Goal: Information Seeking & Learning: Learn about a topic

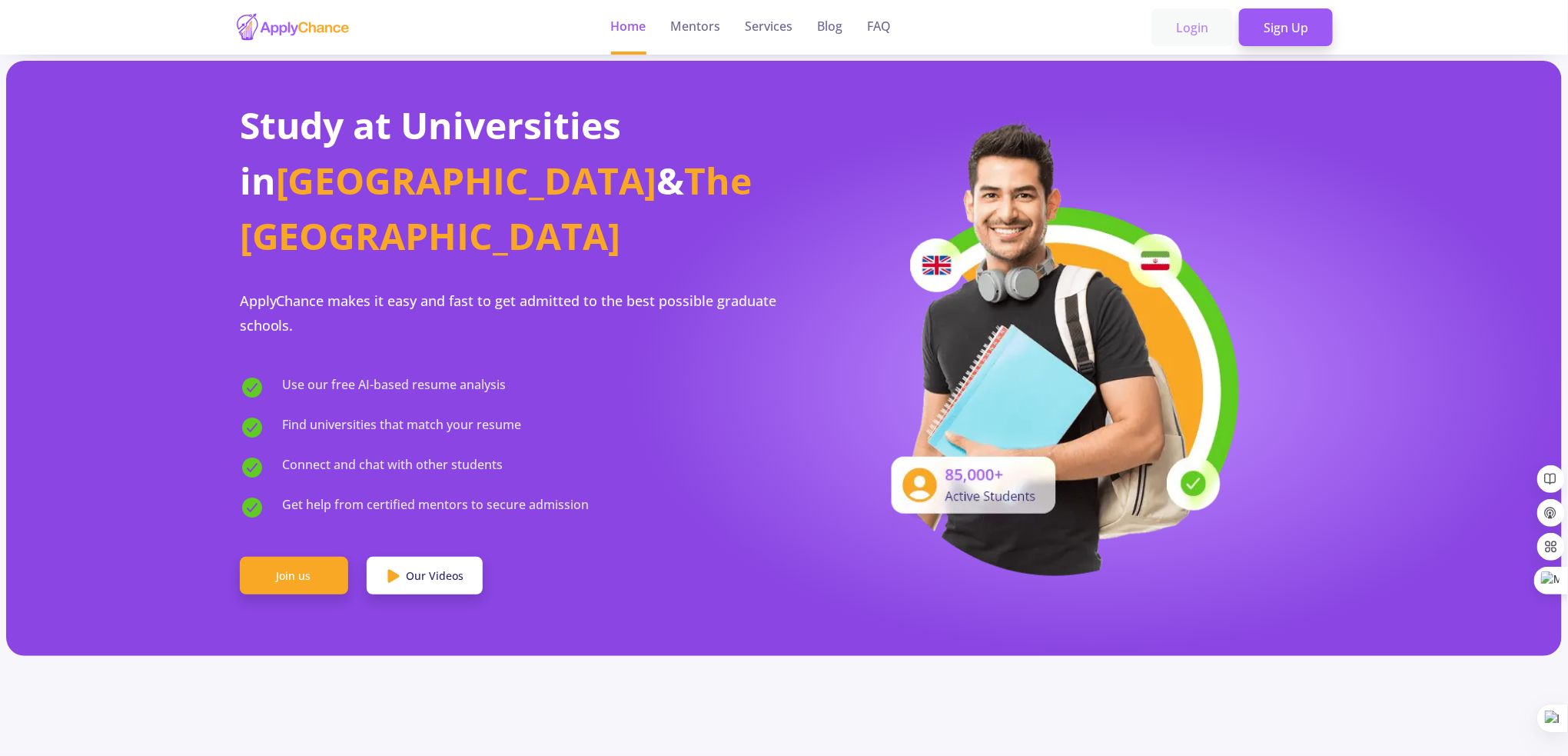
click at [1186, 34] on link "Login" at bounding box center [1192, 27] width 82 height 39
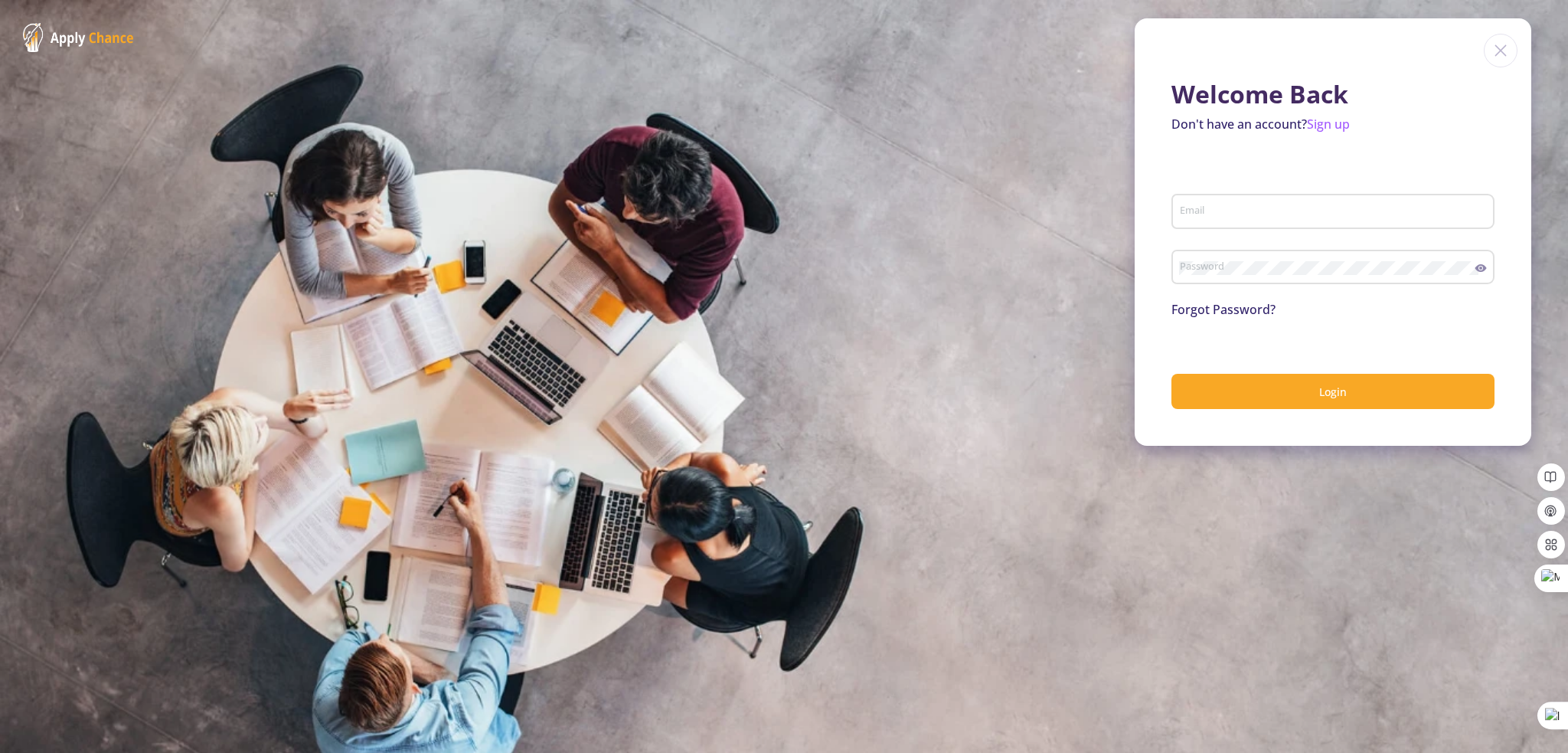
click at [1206, 209] on input "Email" at bounding box center [1335, 212] width 312 height 14
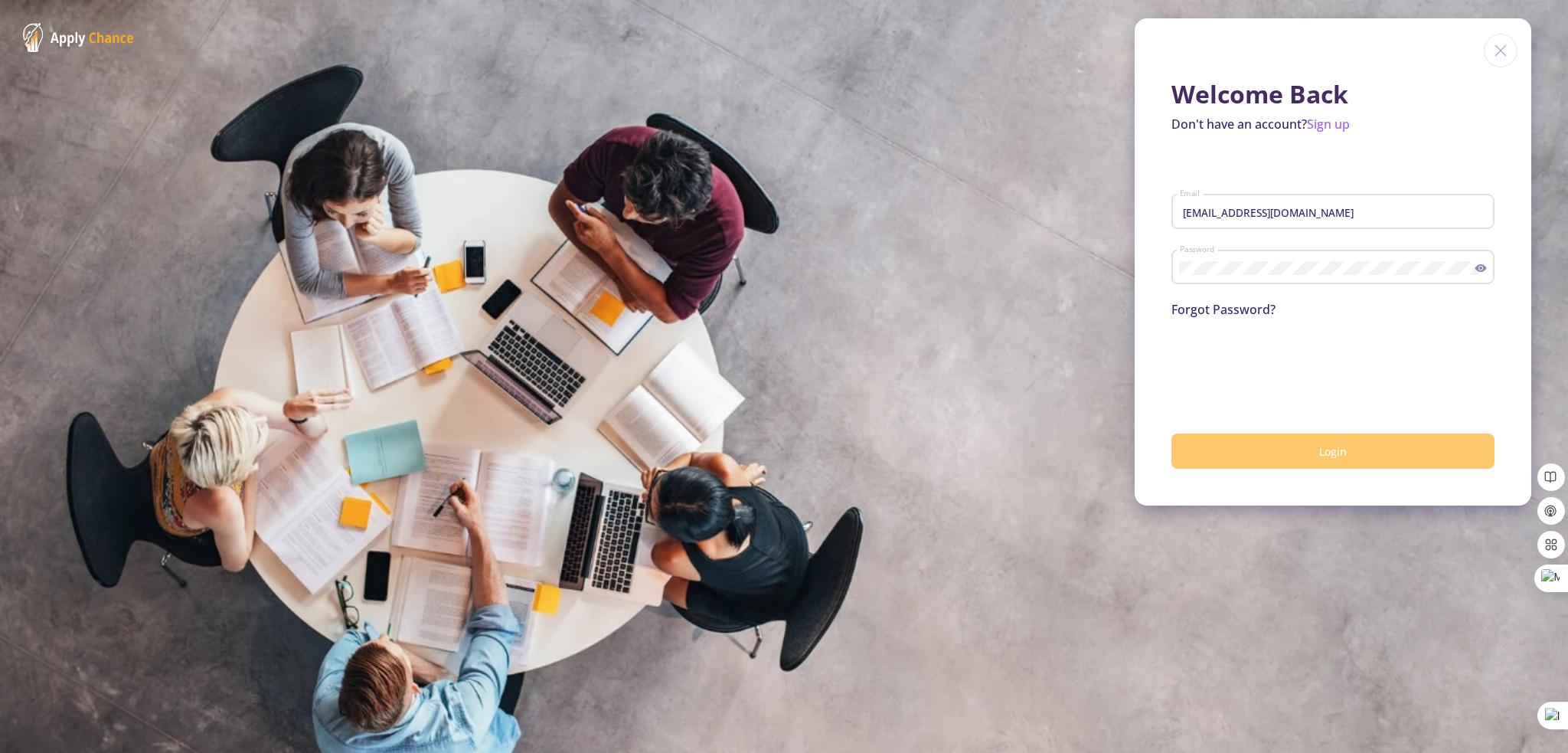
click at [1307, 453] on button "Login" at bounding box center [1332, 451] width 323 height 36
click at [1325, 212] on input "[EMAIL_ADDRESS][DOMAIN_NAME]" at bounding box center [1335, 212] width 312 height 14
click at [1179, 209] on input "[EMAIL_ADDRESS][DOMAIN_NAME]" at bounding box center [1335, 212] width 312 height 14
type input "[EMAIL_ADDRESS][DOMAIN_NAME]"
click at [1264, 451] on button "Login" at bounding box center [1332, 451] width 323 height 36
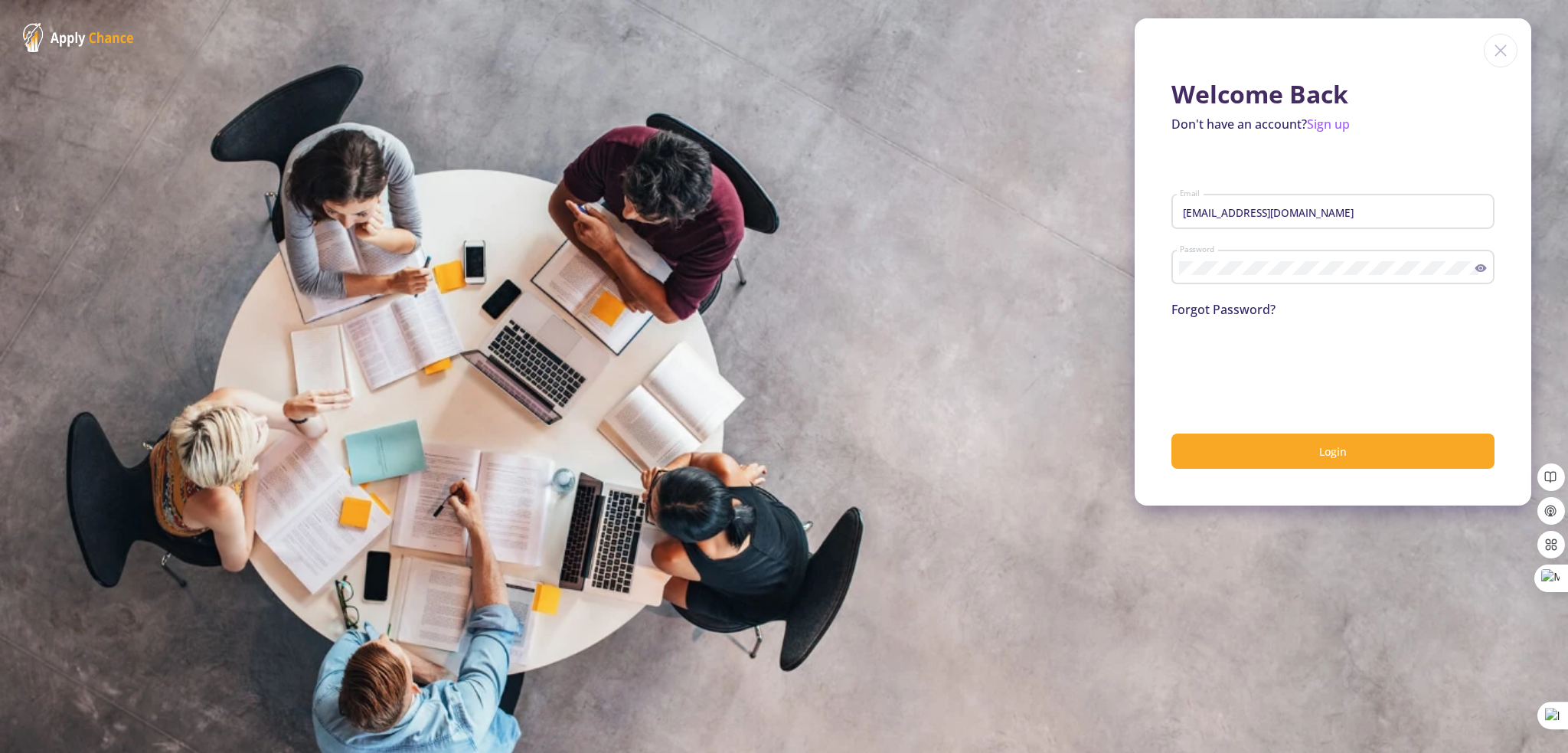
click at [1483, 269] on icon at bounding box center [1480, 267] width 12 height 12
click at [1402, 457] on button "Login" at bounding box center [1332, 451] width 323 height 36
click at [1265, 465] on button "Login" at bounding box center [1332, 451] width 323 height 36
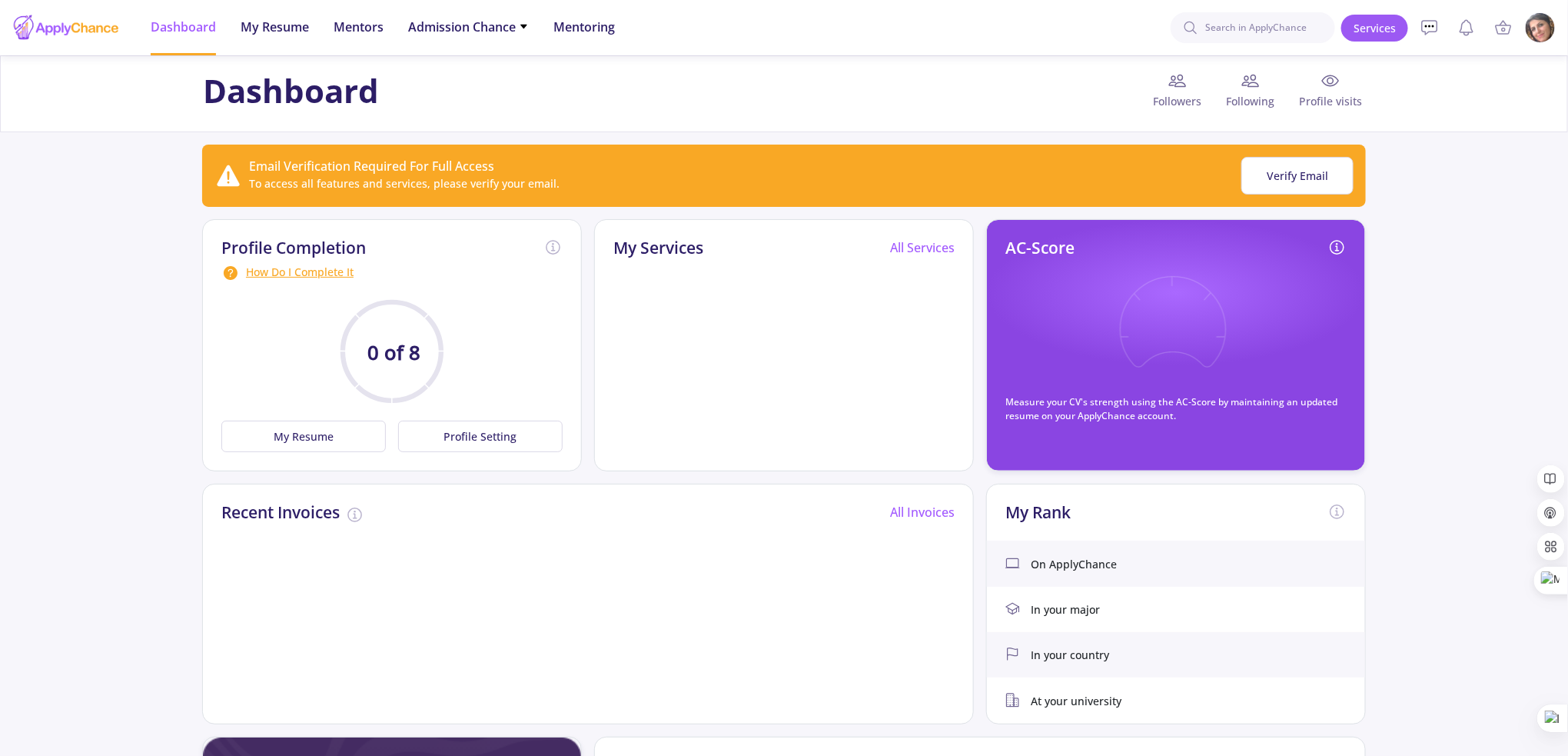
scroll to position [103, 0]
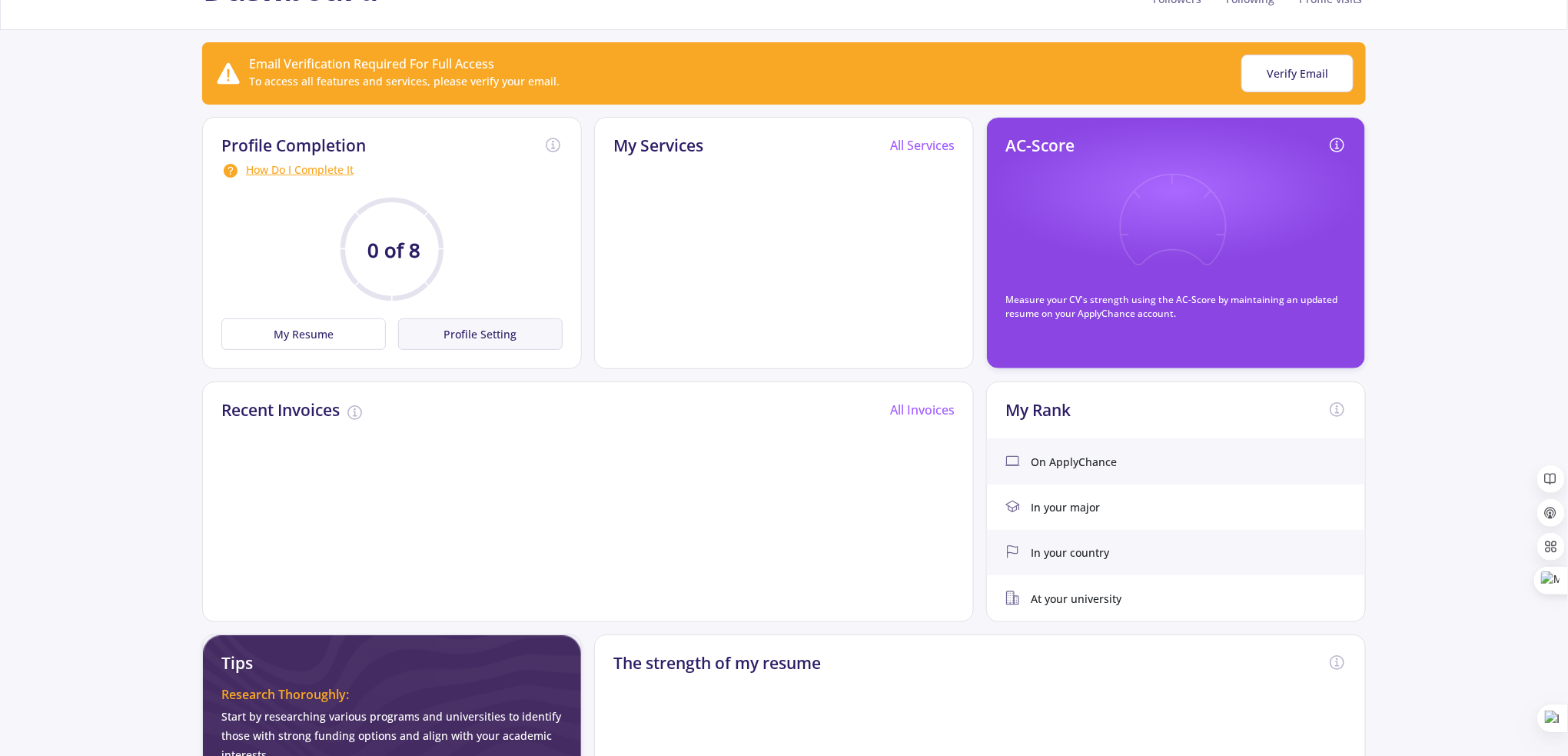
click at [445, 336] on button "Profile Setting" at bounding box center [481, 334] width 165 height 32
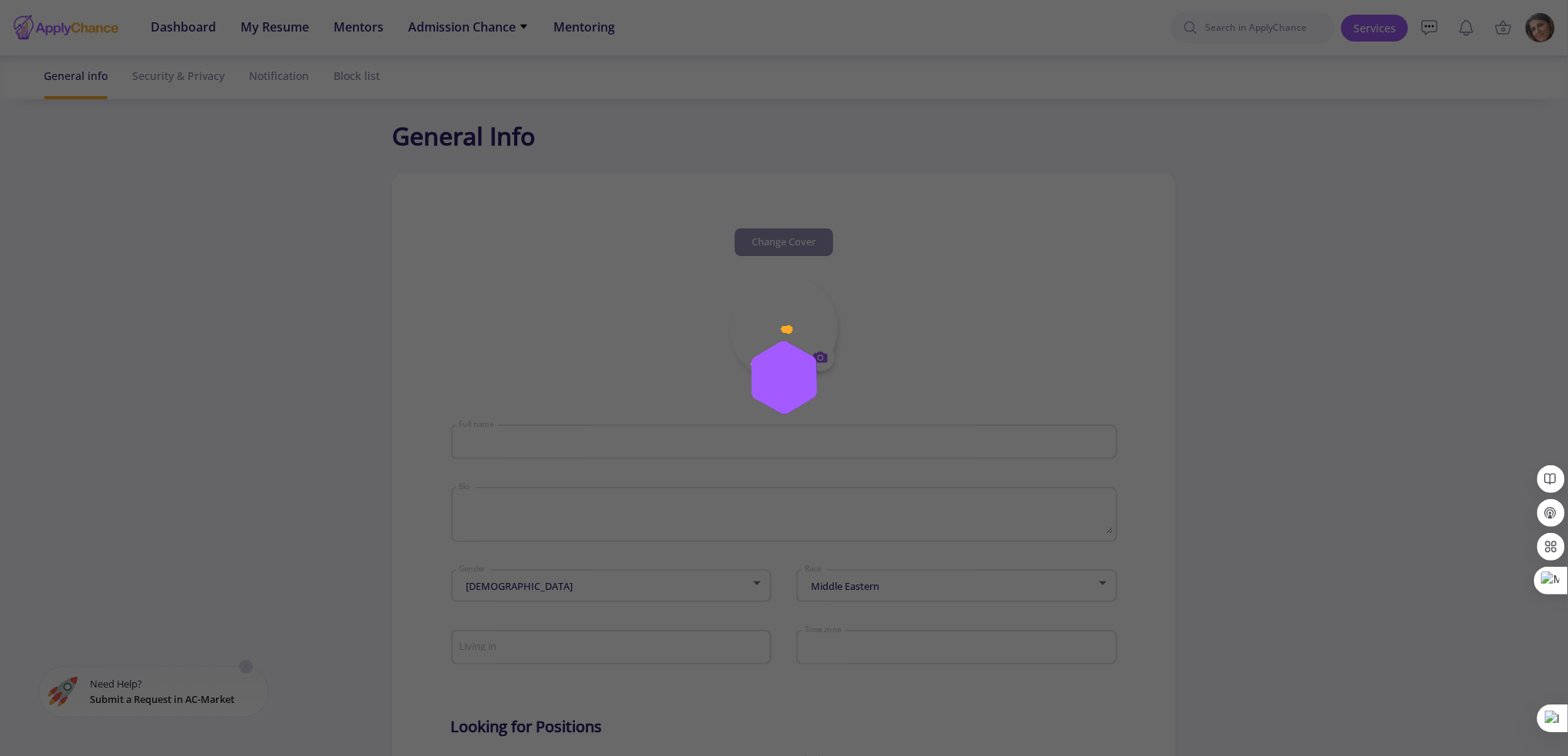
type input "[PERSON_NAME]"
type textarea "An [DEMOGRAPHIC_DATA] woman"
type input "(UTC+03:30) [GEOGRAPHIC_DATA]"
type input "SafiehSadri"
type input "[EMAIL_ADDRESS][DOMAIN_NAME]"
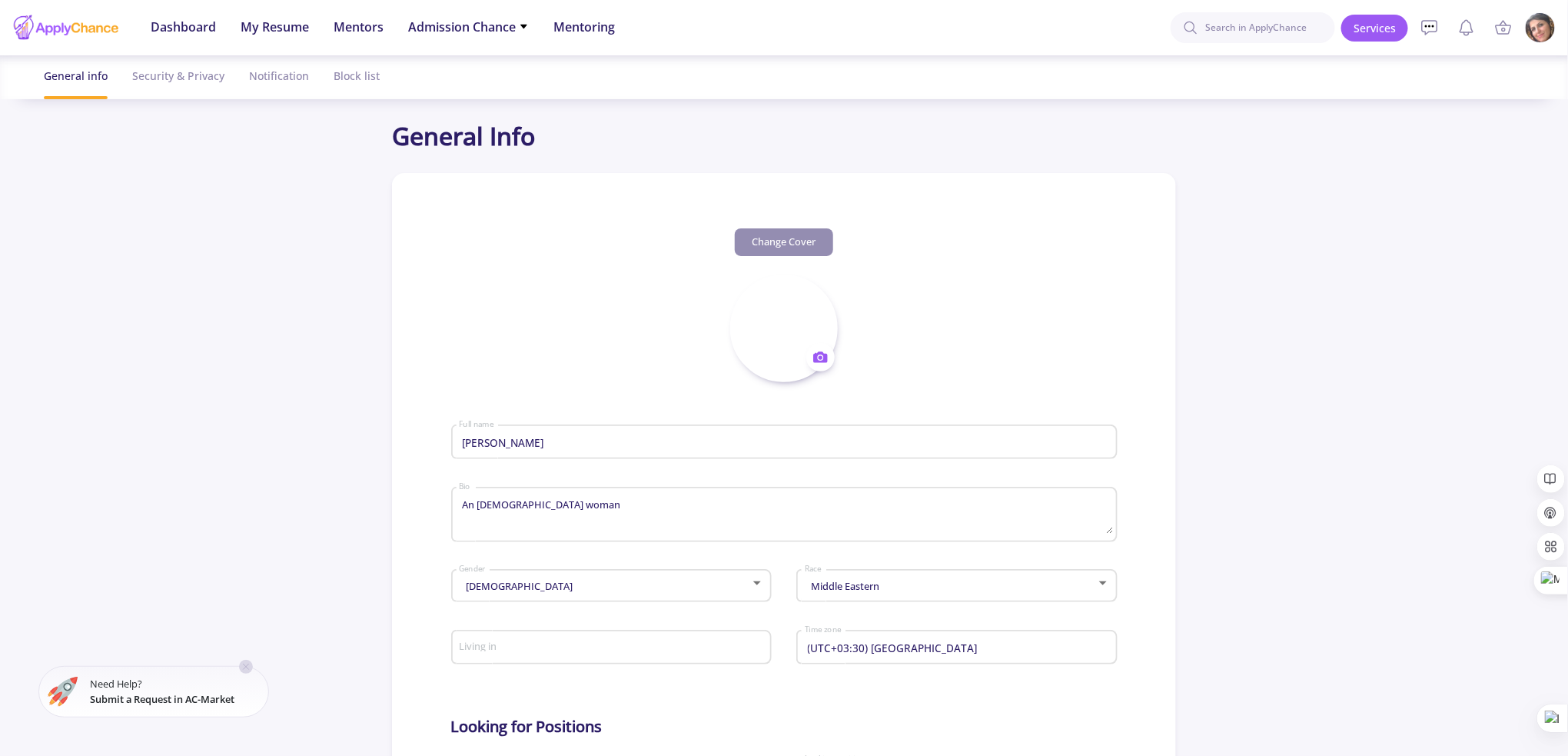
type input "[GEOGRAPHIC_DATA]"
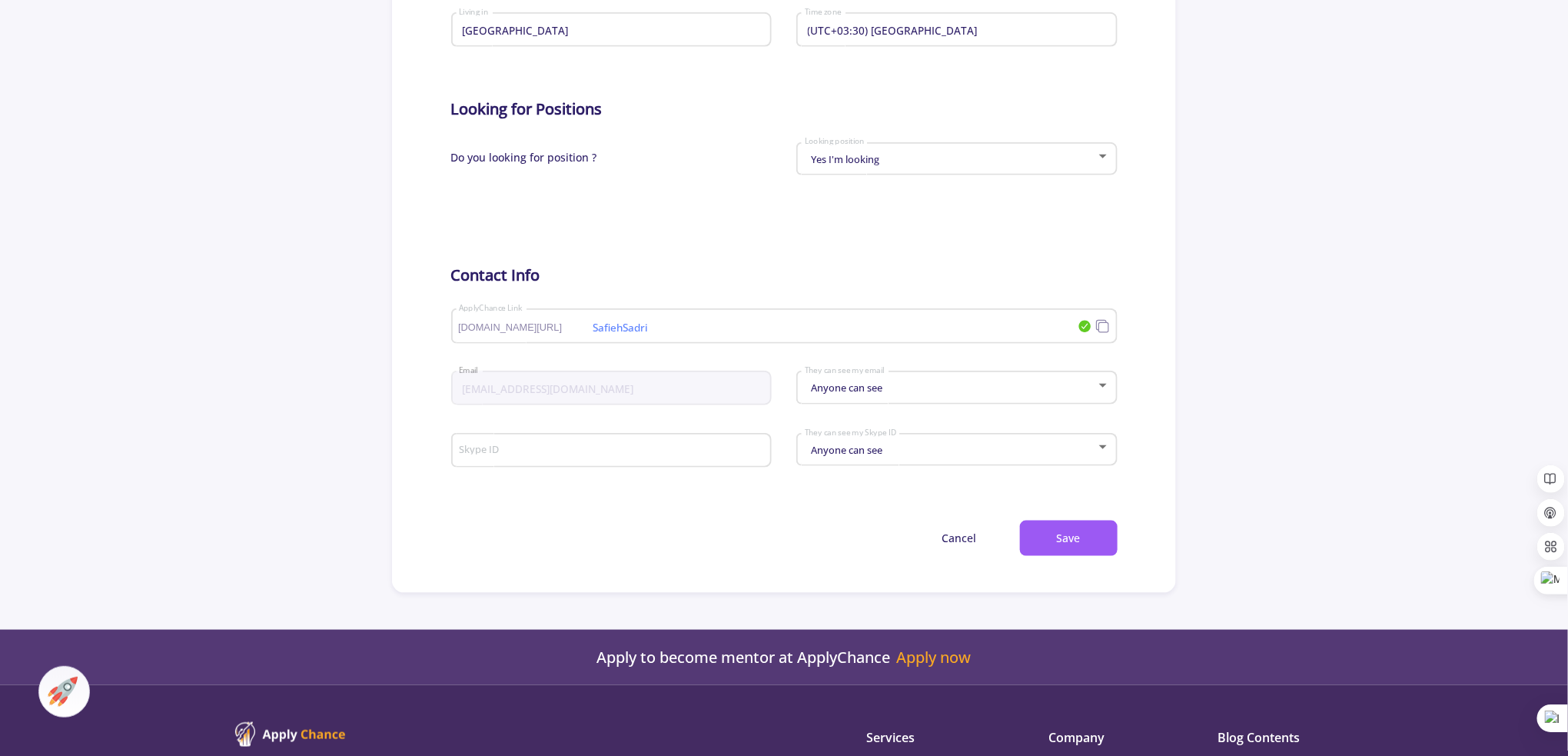
scroll to position [891, 0]
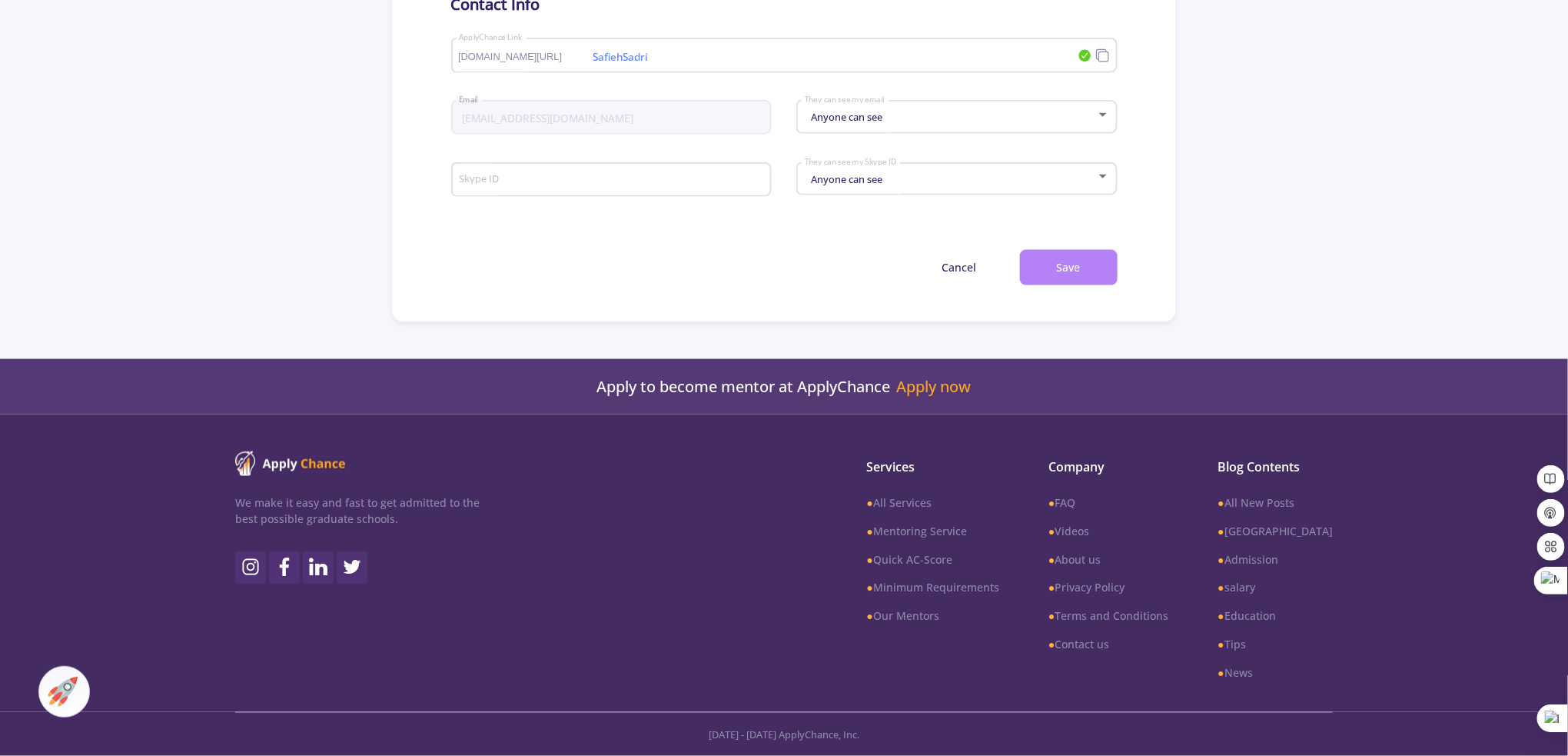
click at [1047, 277] on button "Save" at bounding box center [1069, 268] width 98 height 36
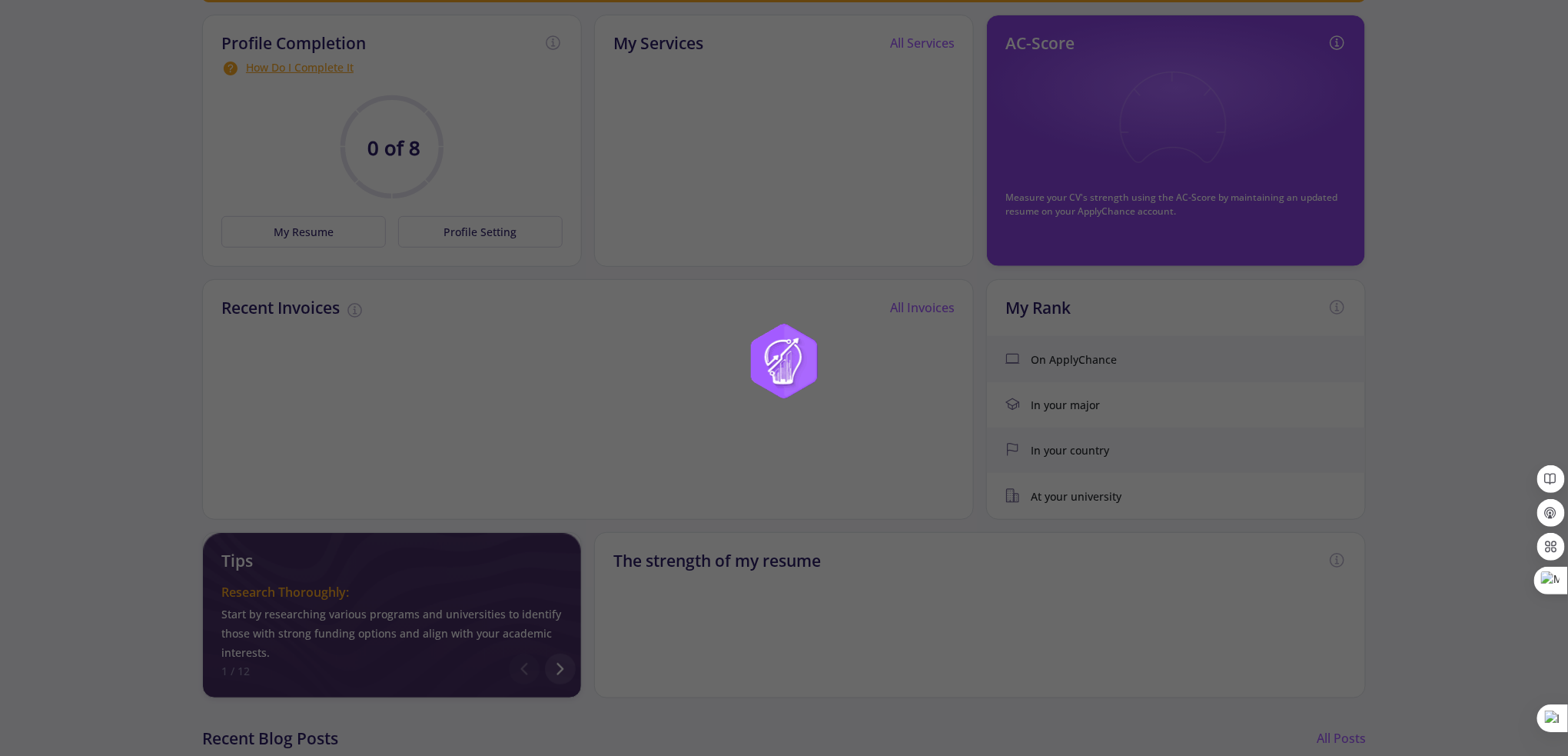
scroll to position [103, 0]
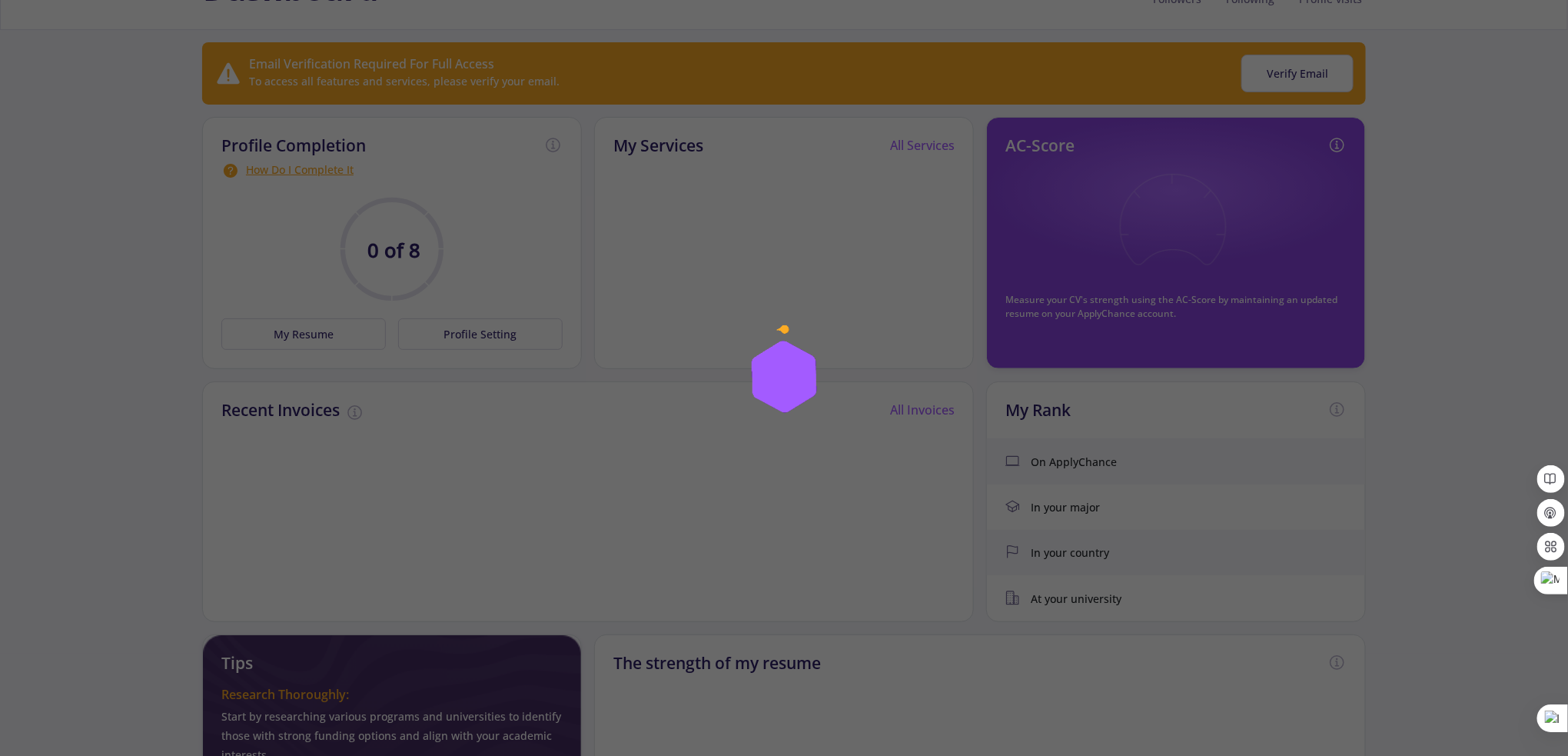
click at [72, 256] on div at bounding box center [784, 378] width 1568 height 756
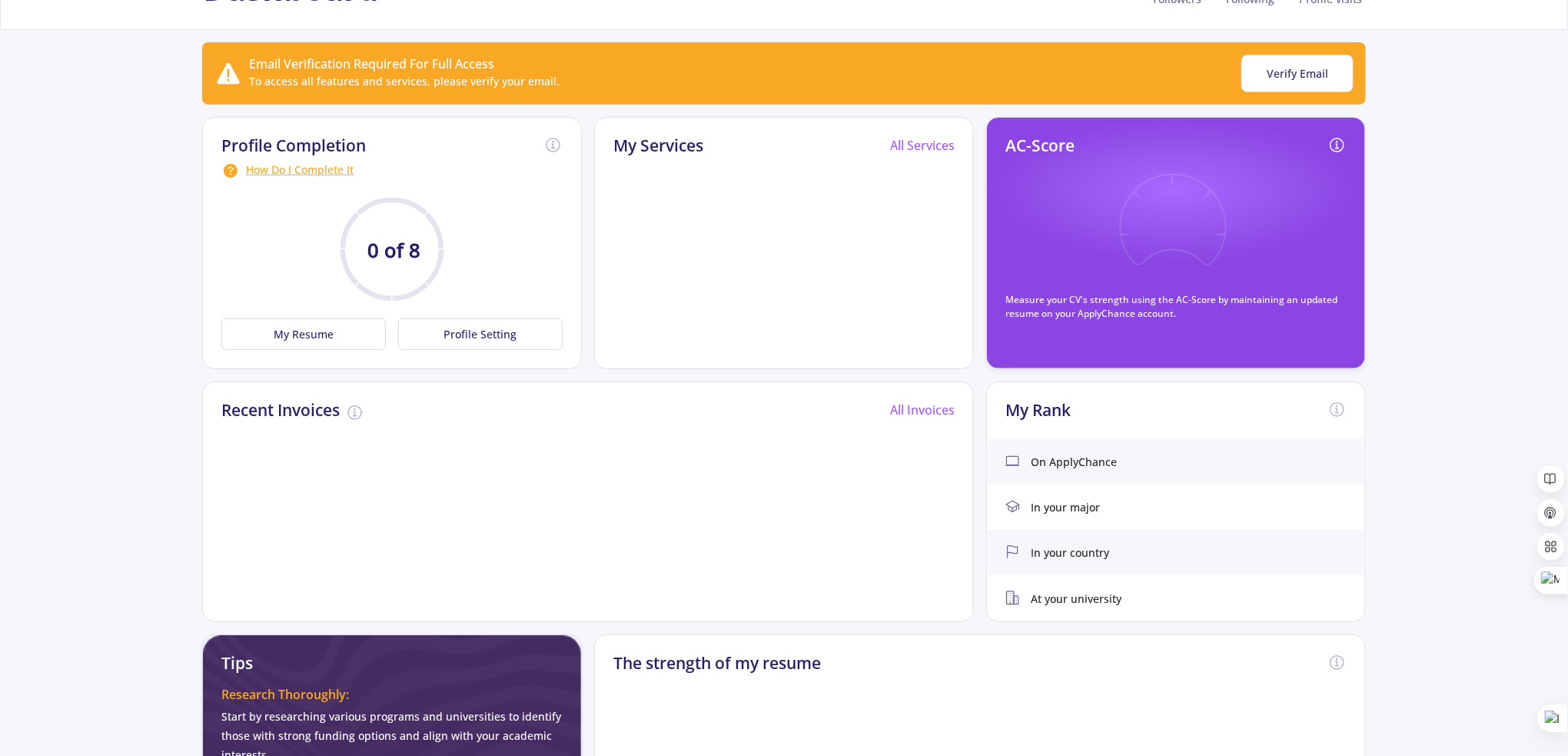
scroll to position [307, 0]
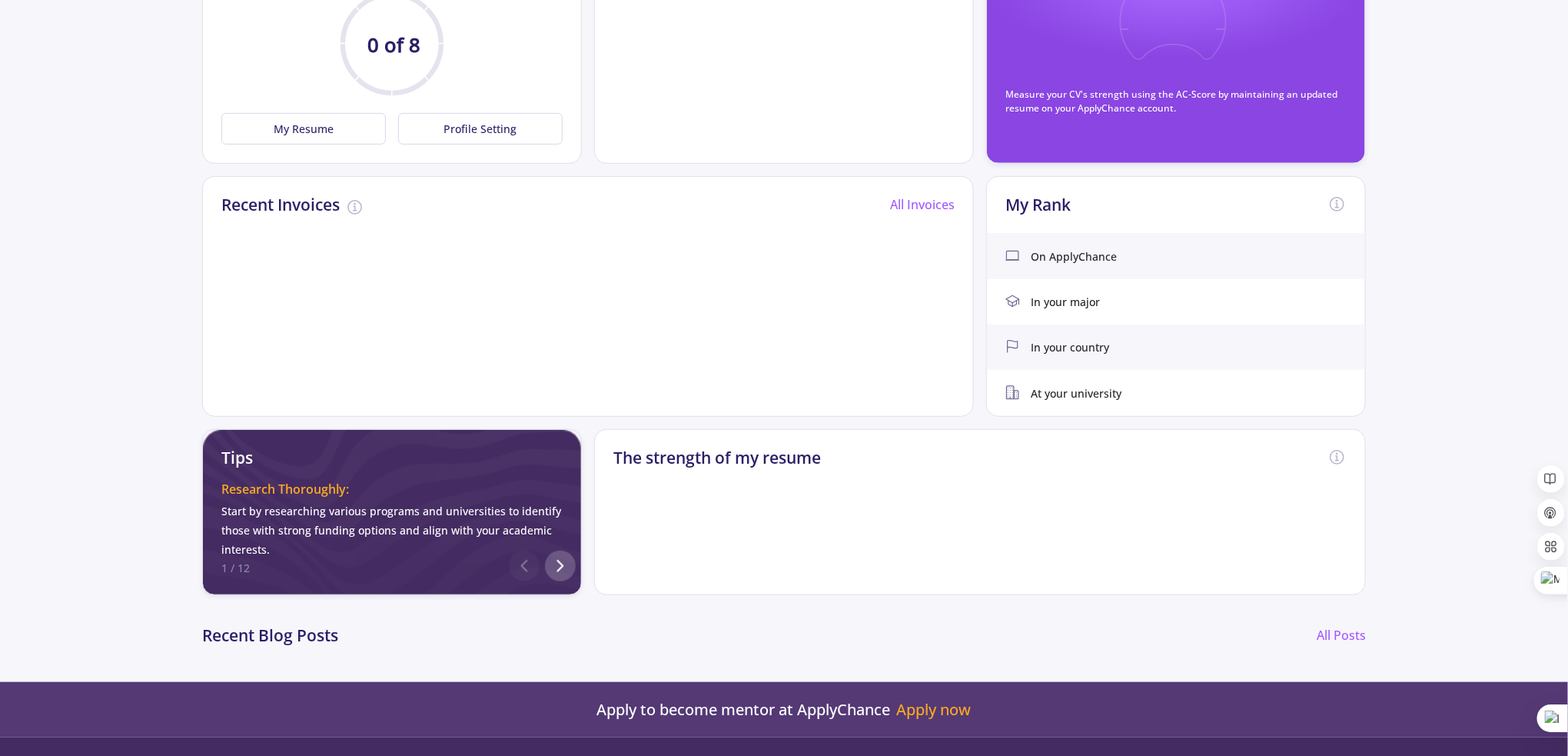
click at [562, 572] on icon at bounding box center [560, 566] width 19 height 19
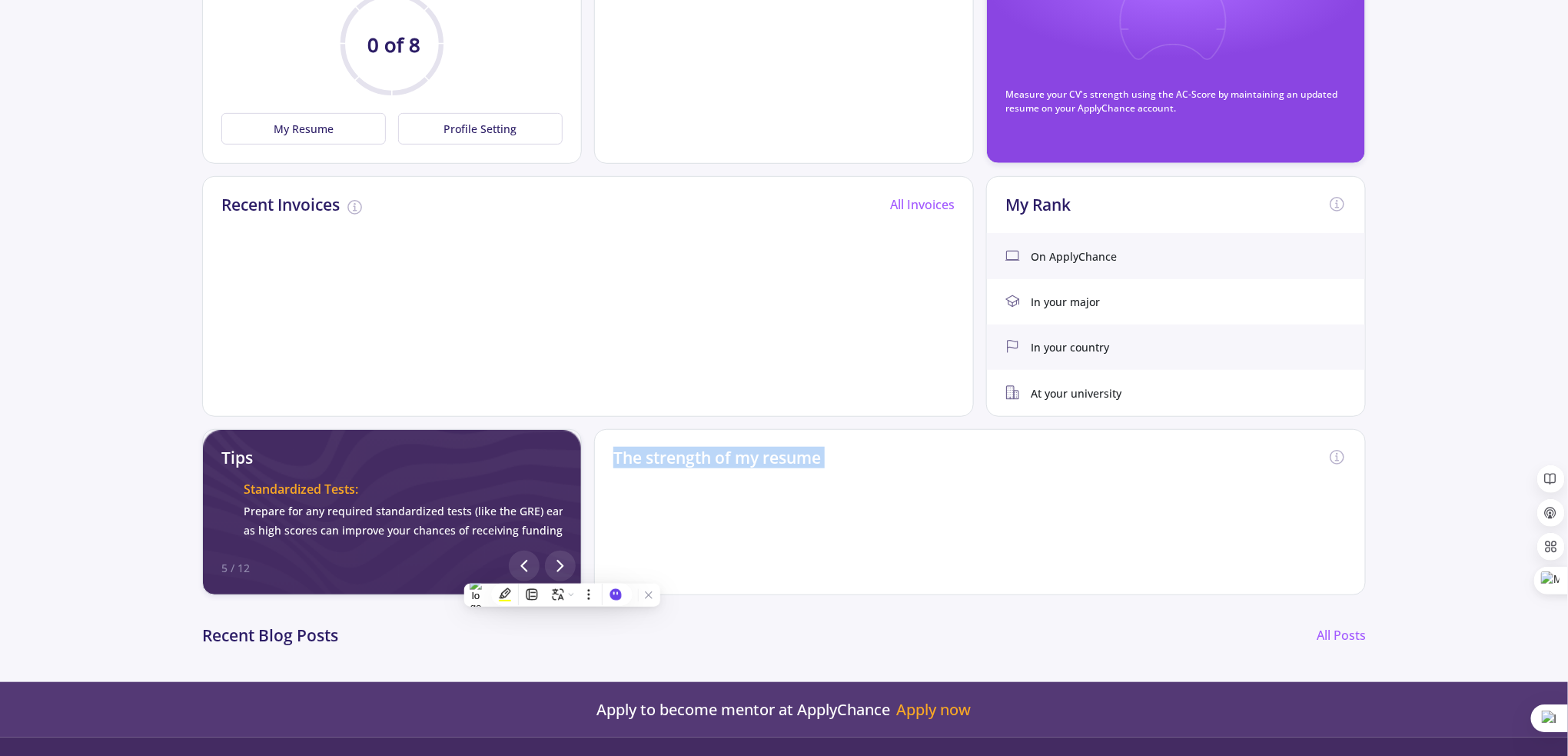
scroll to position [0, 1488]
click at [729, 612] on div "Recent Blog Posts All Posts" at bounding box center [784, 632] width 1164 height 50
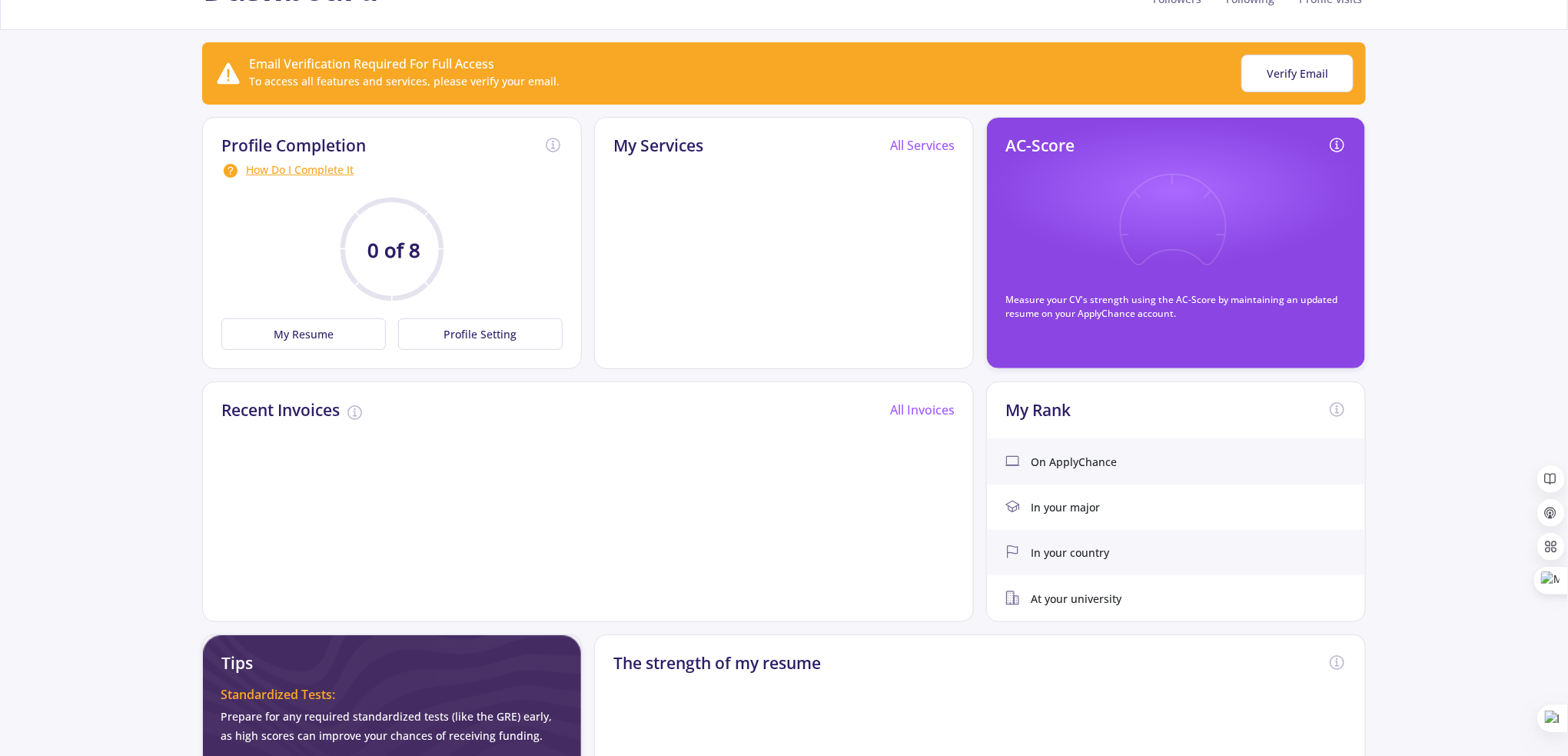
scroll to position [0, 0]
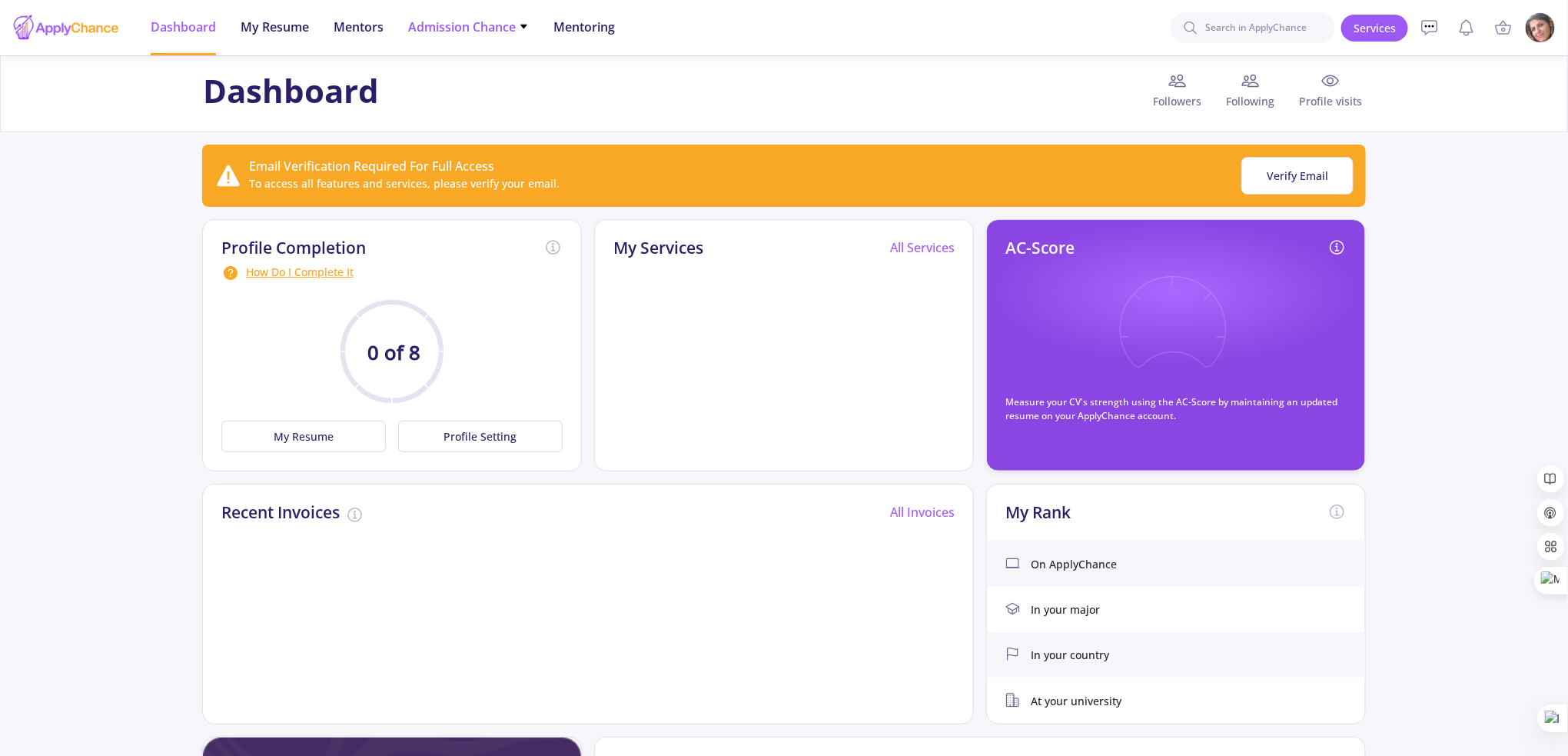
click at [440, 23] on span "Admission Chance" at bounding box center [468, 27] width 120 height 19
click at [496, 112] on link "Only My Chance of Admission" at bounding box center [499, 108] width 181 height 28
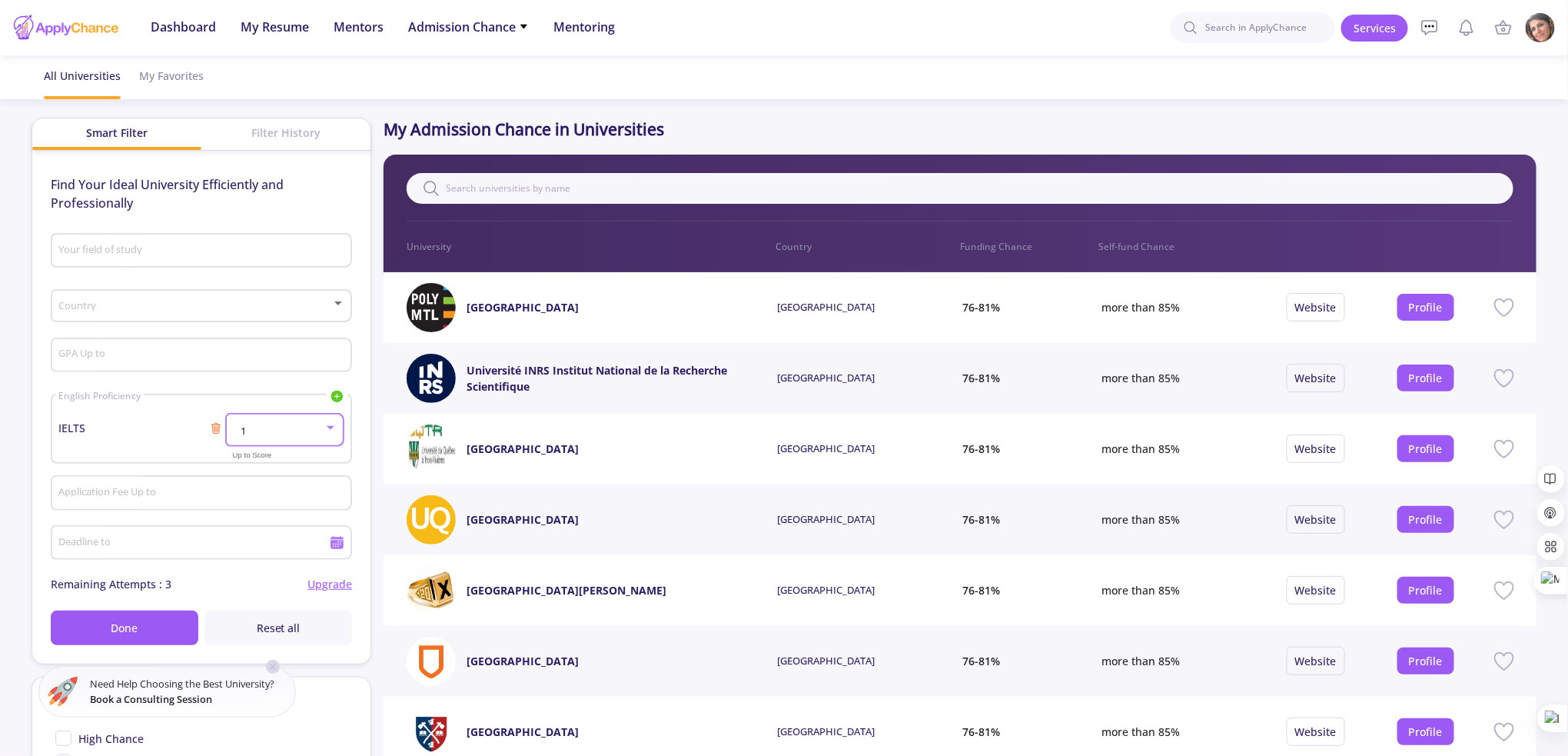
click at [327, 421] on div at bounding box center [330, 427] width 14 height 12
click at [265, 514] on span "6" at bounding box center [286, 515] width 91 height 27
click at [216, 485] on div "Application Fee Up to" at bounding box center [200, 489] width 287 height 40
type input "150"
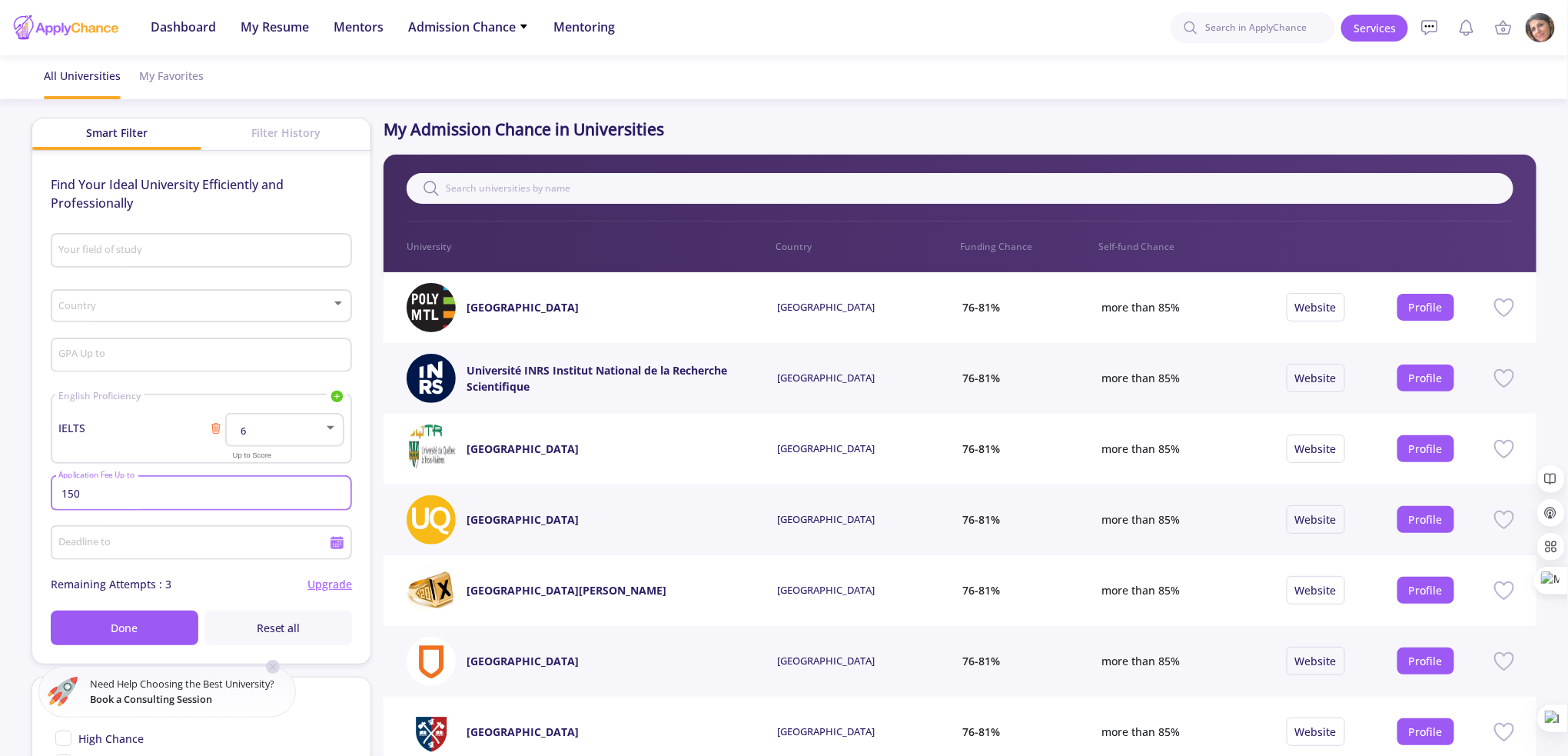
click at [209, 545] on input "Deadline to" at bounding box center [195, 543] width 276 height 14
click at [255, 285] on button "Next month" at bounding box center [259, 280] width 31 height 31
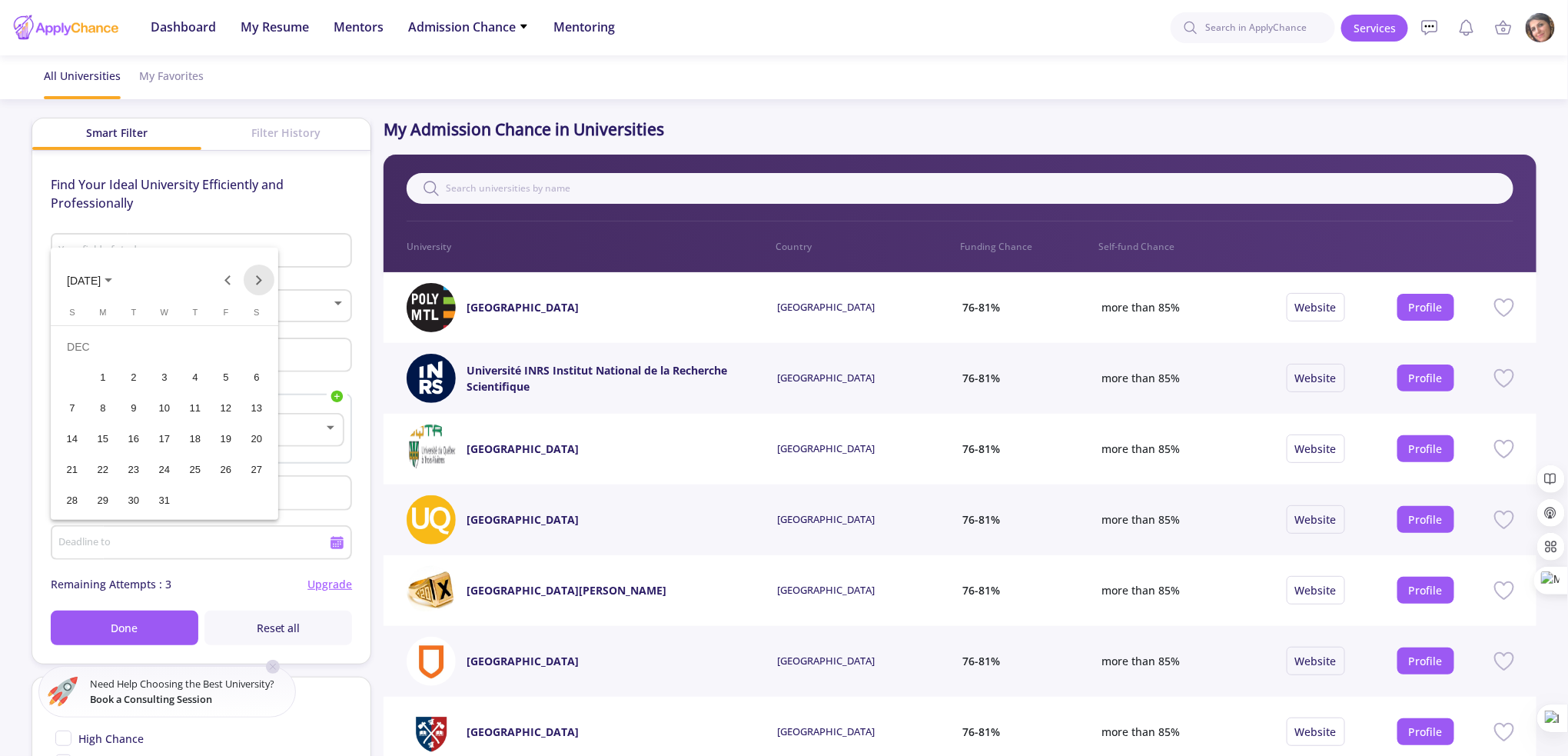
click at [255, 285] on button "Next month" at bounding box center [259, 280] width 31 height 31
click at [136, 492] on div "31" at bounding box center [133, 500] width 27 height 27
type input "[DATE]"
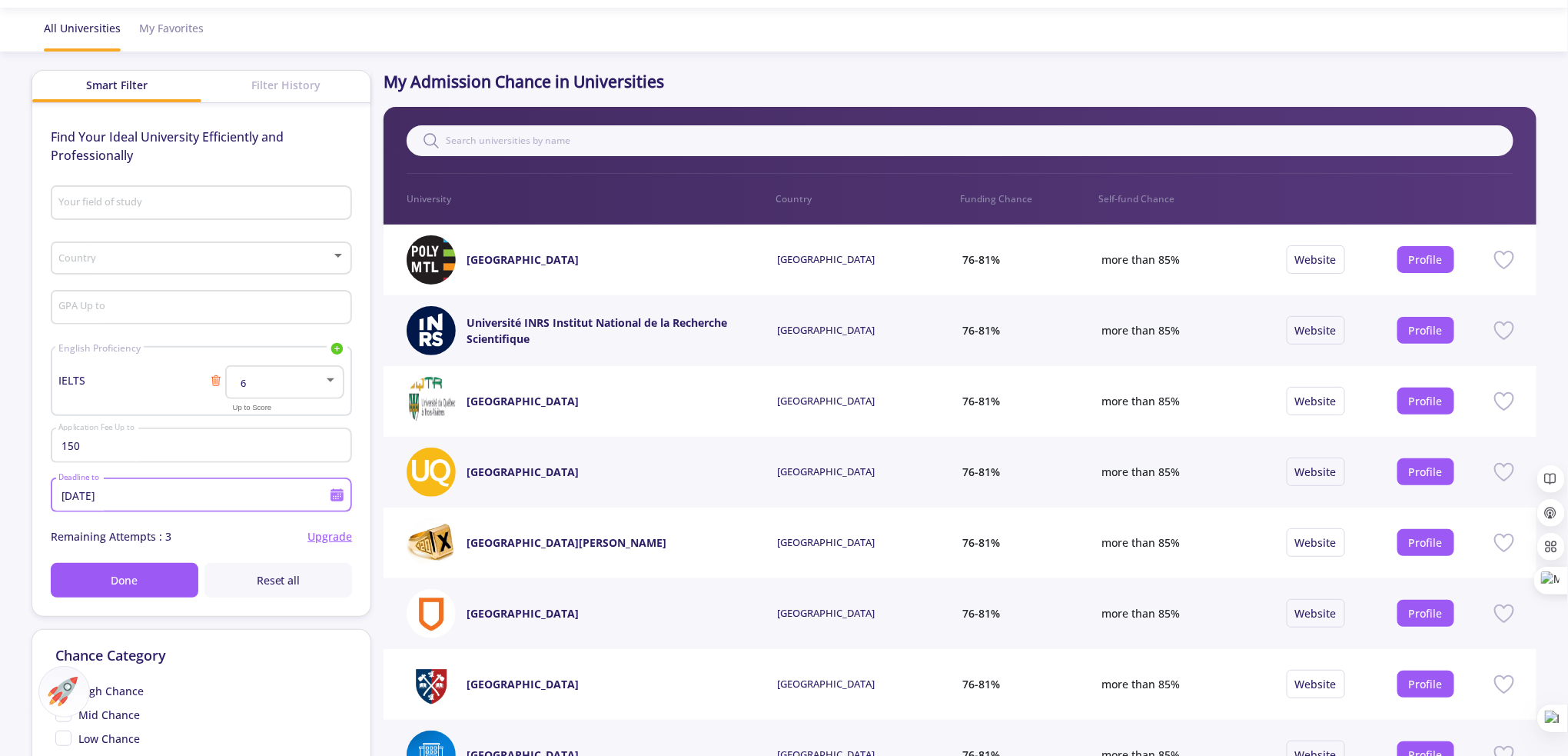
scroll to position [0, 0]
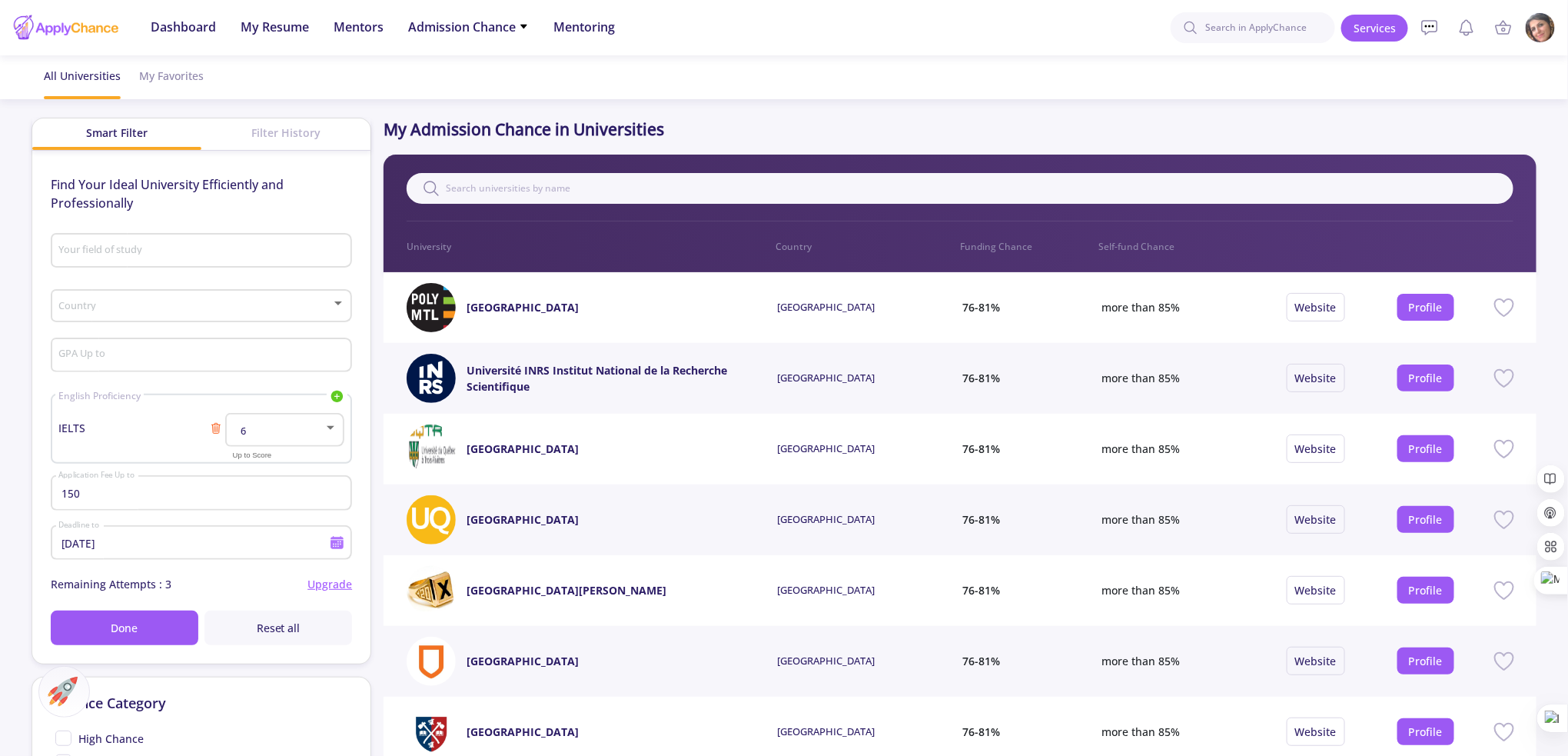
click at [183, 298] on div "Country" at bounding box center [200, 303] width 287 height 39
click at [189, 322] on span "[GEOGRAPHIC_DATA]" at bounding box center [202, 318] width 273 height 27
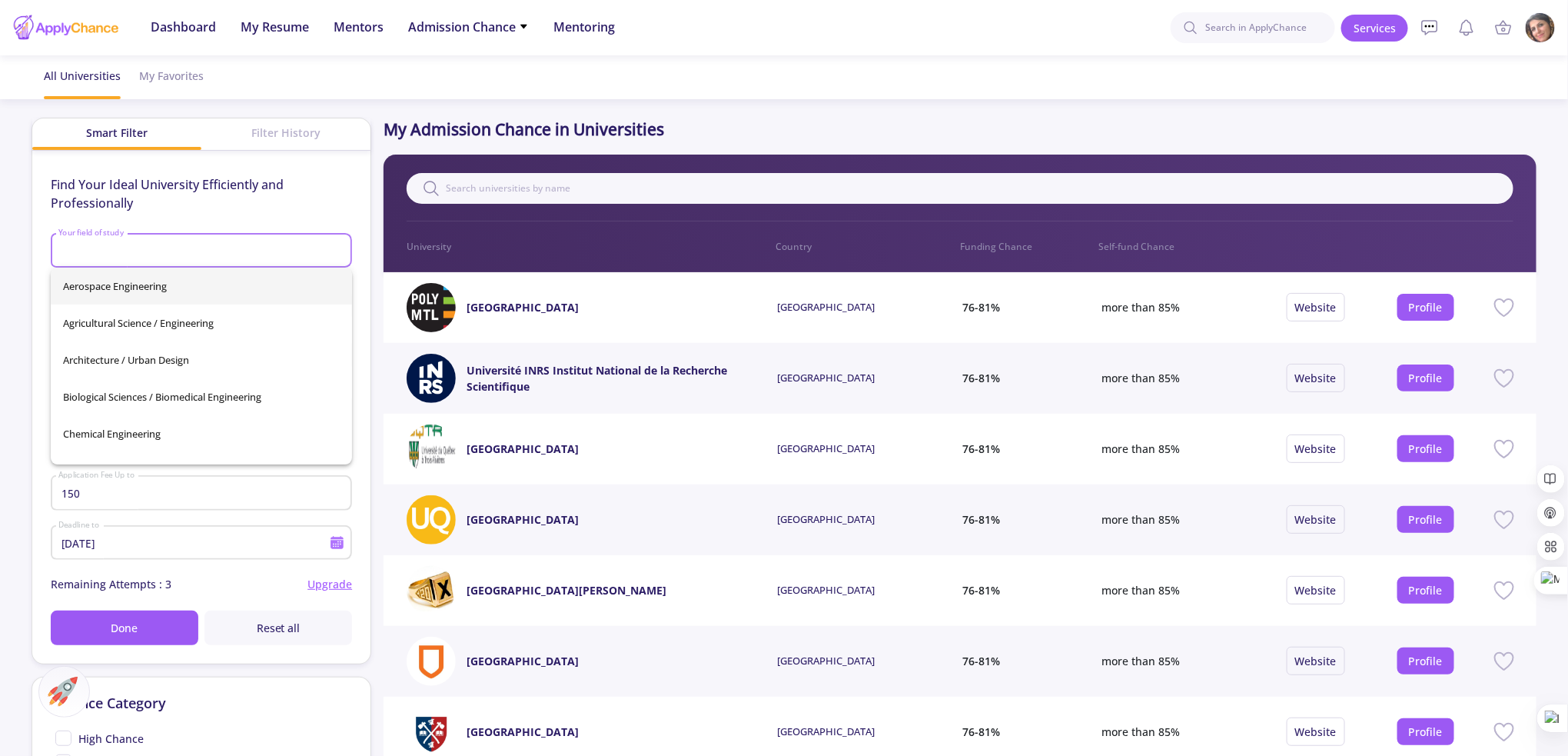
click at [185, 253] on input "Your field of study" at bounding box center [203, 251] width 291 height 14
type input "ث"
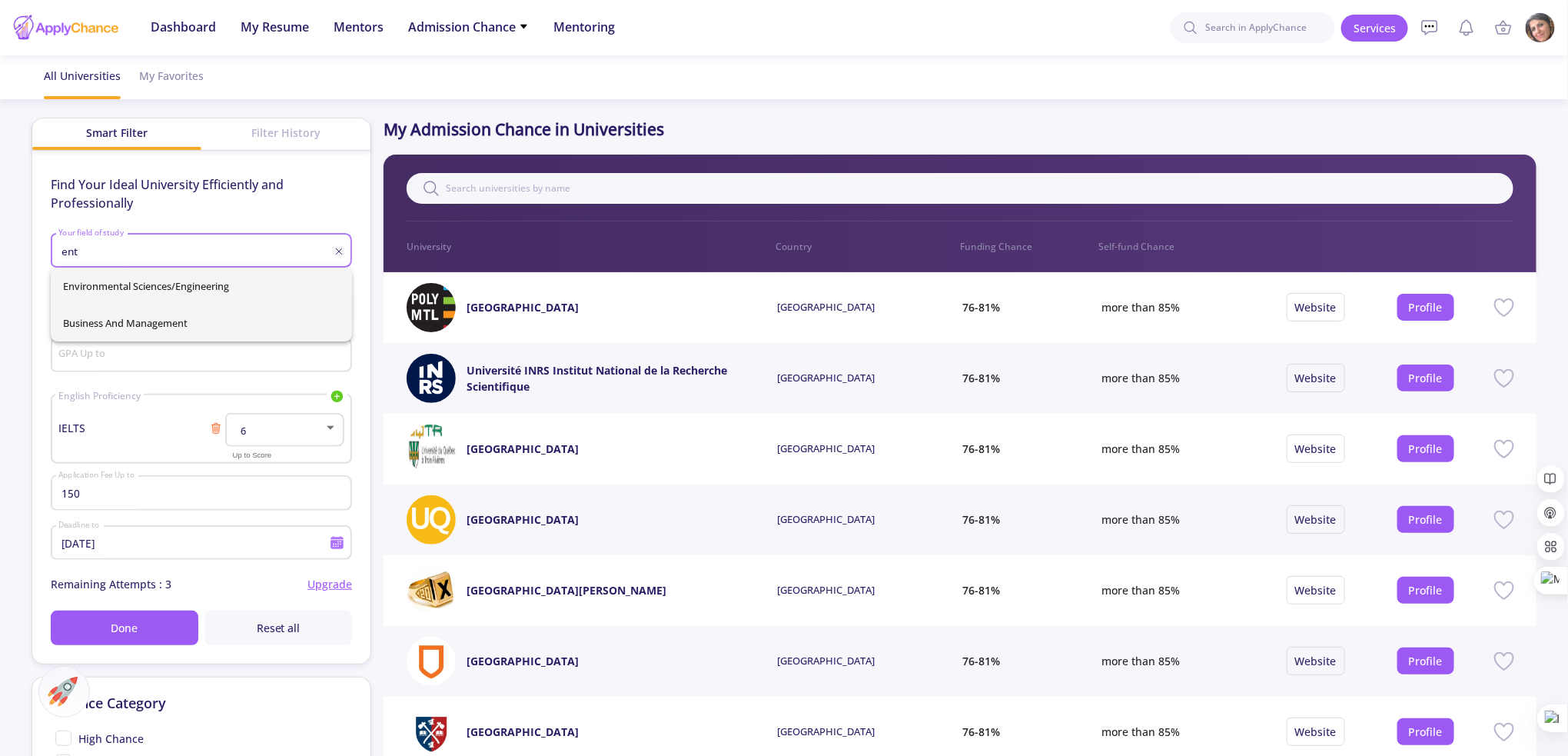
type input "ent"
click at [178, 323] on div "Environmental Sciences/Engineering Business and Management" at bounding box center [201, 304] width 301 height 74
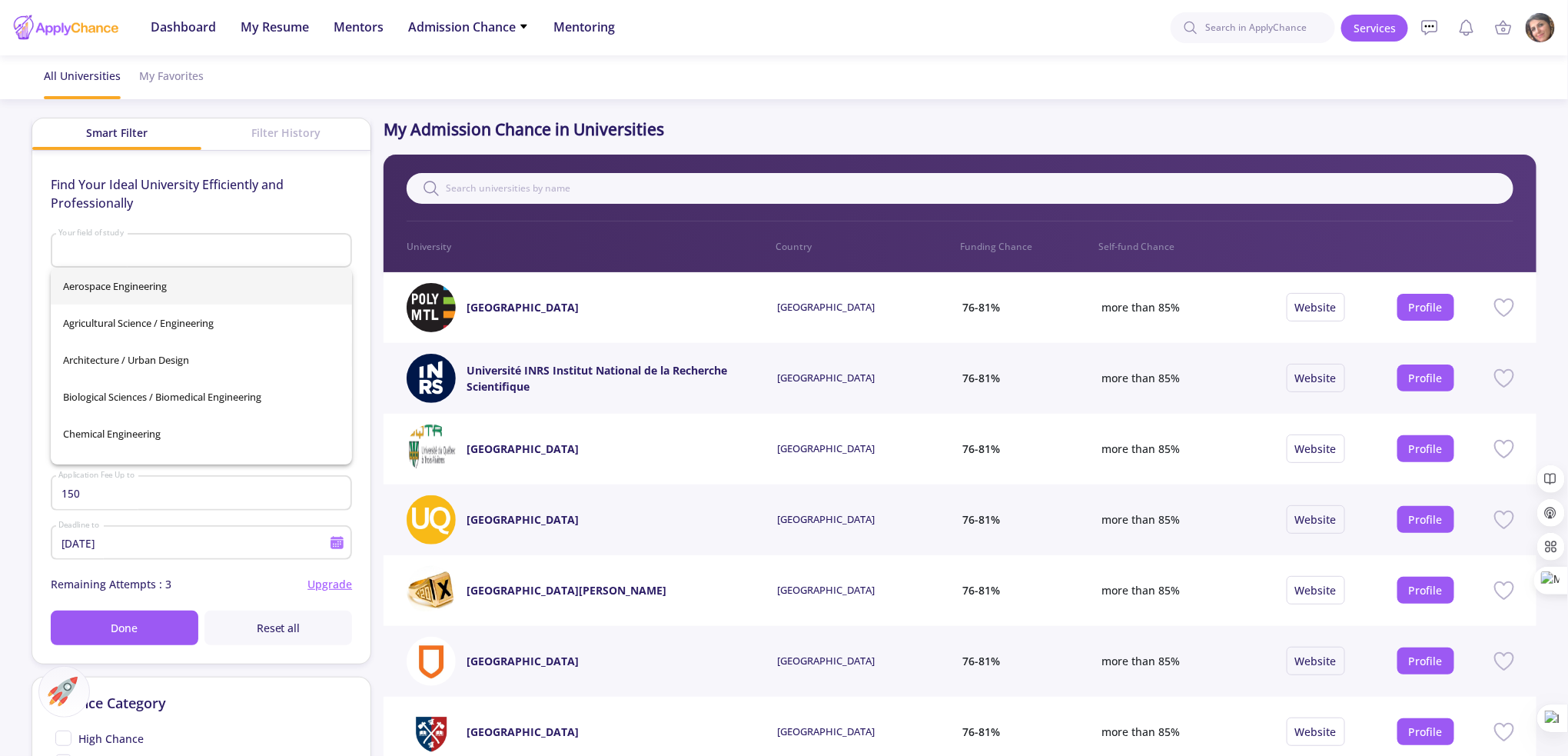
click at [192, 251] on input "Your field of study" at bounding box center [203, 251] width 291 height 14
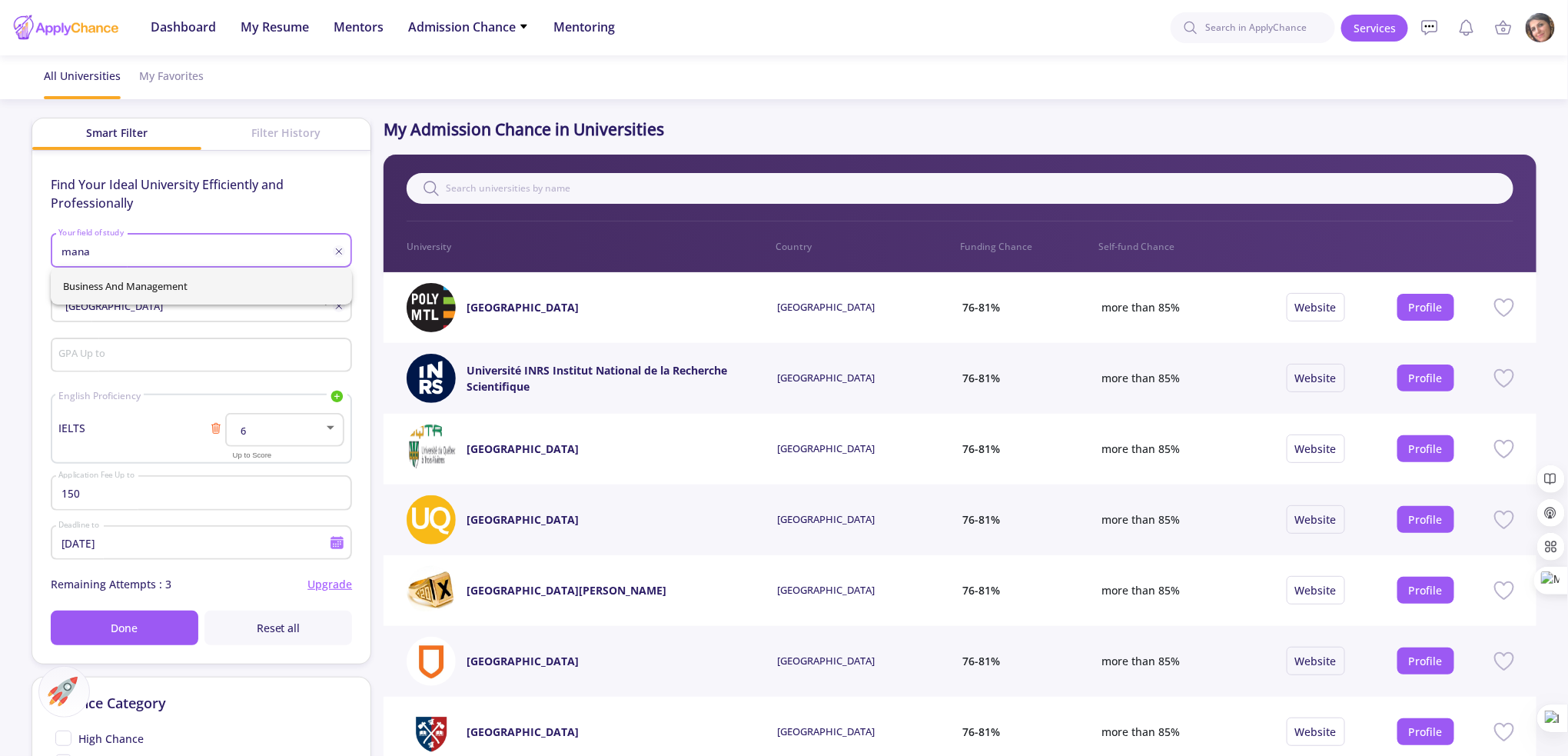
type input "mana"
click at [206, 289] on div "Business and Management" at bounding box center [201, 286] width 301 height 37
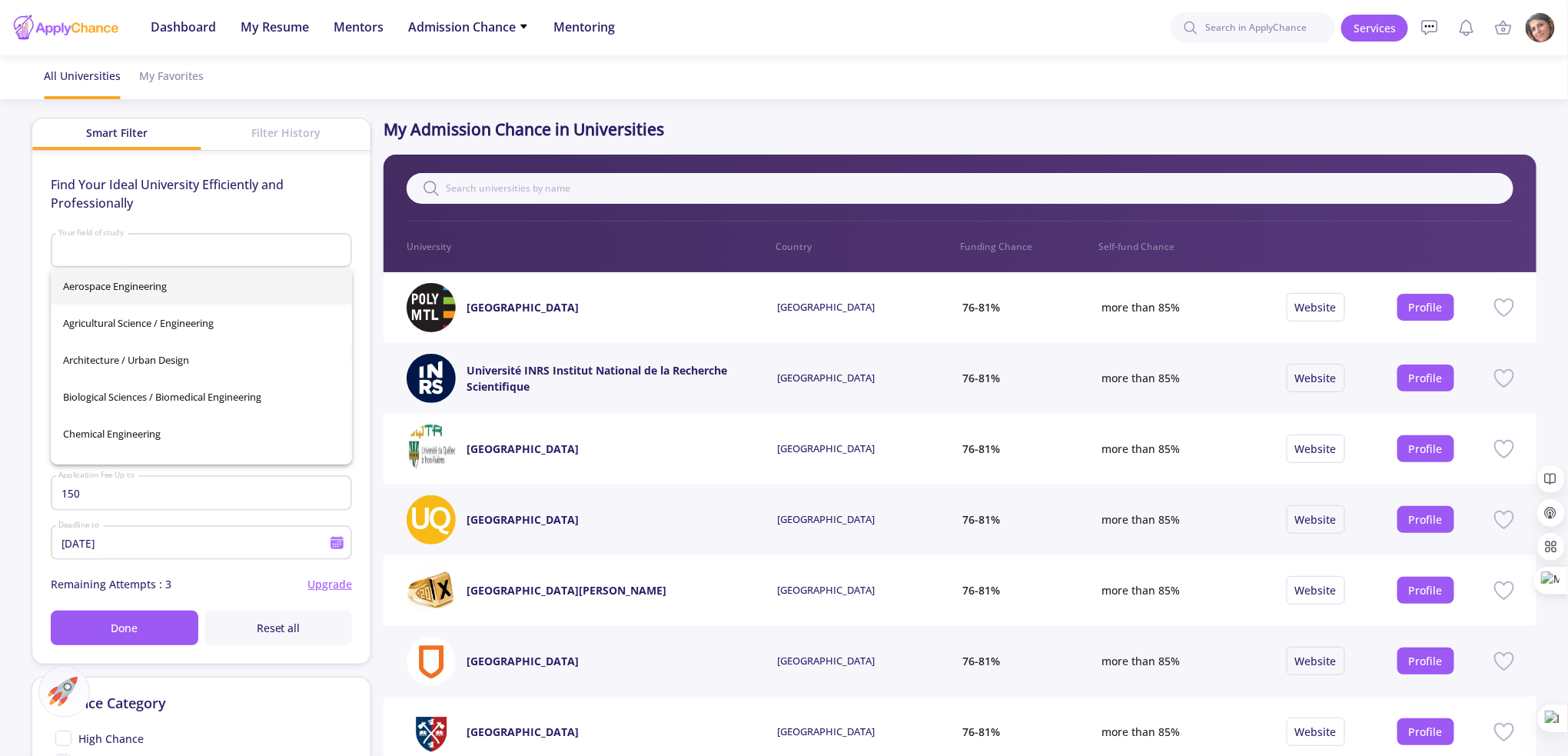
click at [5, 403] on app-admission-chance "All Universities My Favorites Smart Filter Filter History Find Your Ideal Unive…" at bounding box center [784, 593] width 1568 height 1078
click at [125, 260] on div "Your field of study" at bounding box center [200, 247] width 287 height 40
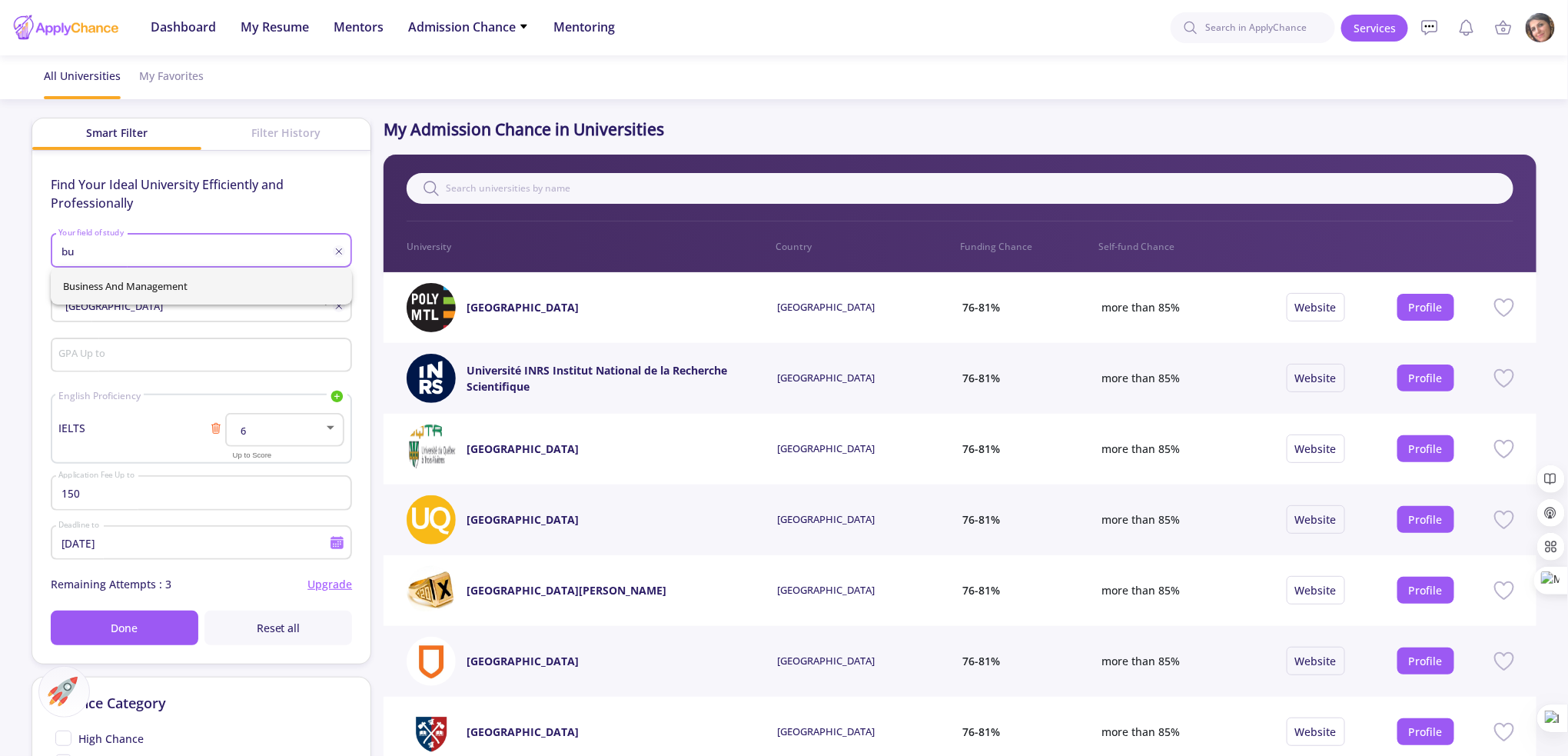
type input "bu"
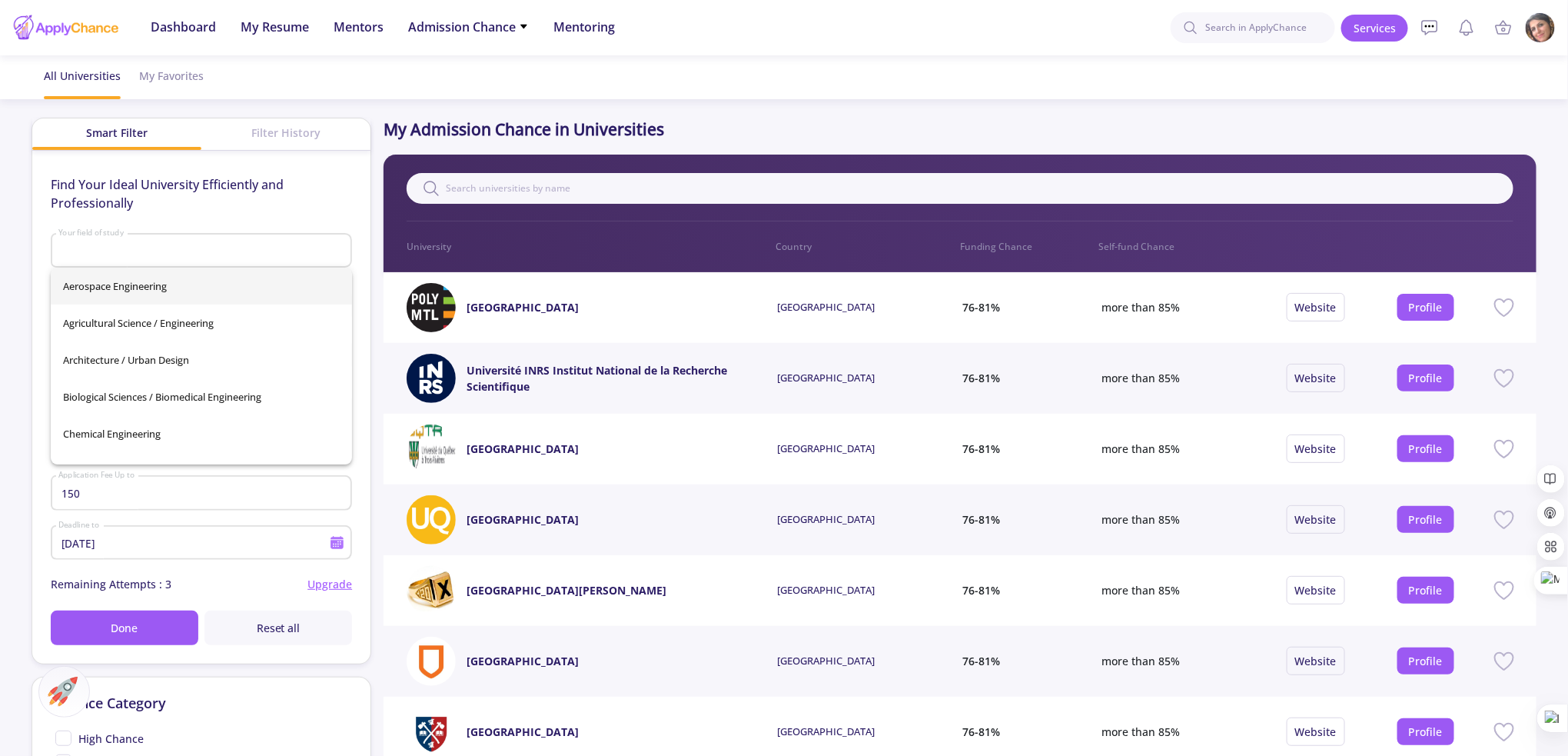
click at [145, 282] on div "Aerospace Engineering Agricultural Science / Engineering Architecture / Urban D…" at bounding box center [201, 365] width 301 height 196
click at [0, 298] on app-admission-chance "All Universities My Favorites Smart Filter Filter History Find Your Ideal Unive…" at bounding box center [784, 593] width 1568 height 1078
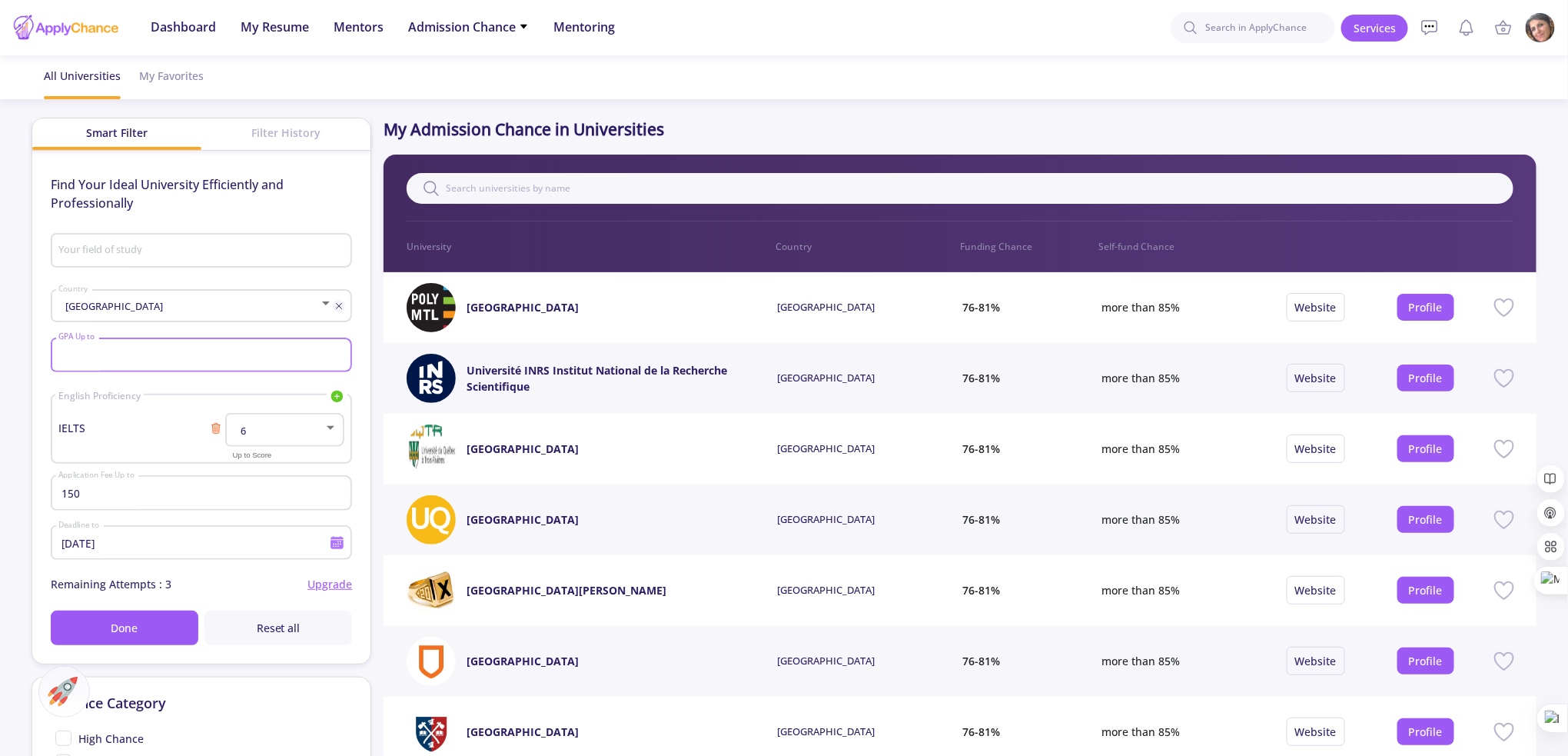
click at [93, 354] on input "GPA Up to" at bounding box center [203, 356] width 291 height 14
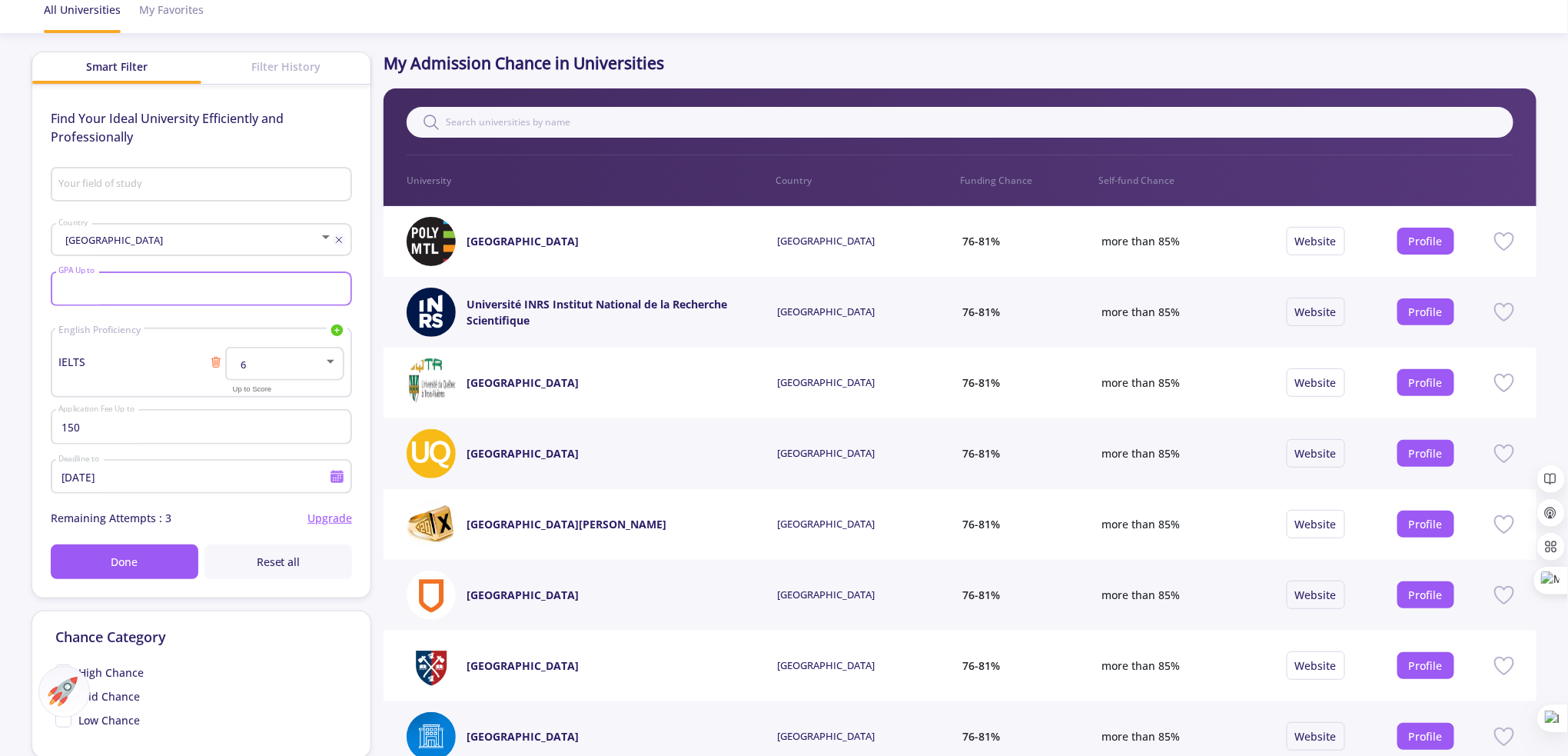
scroll to position [103, 0]
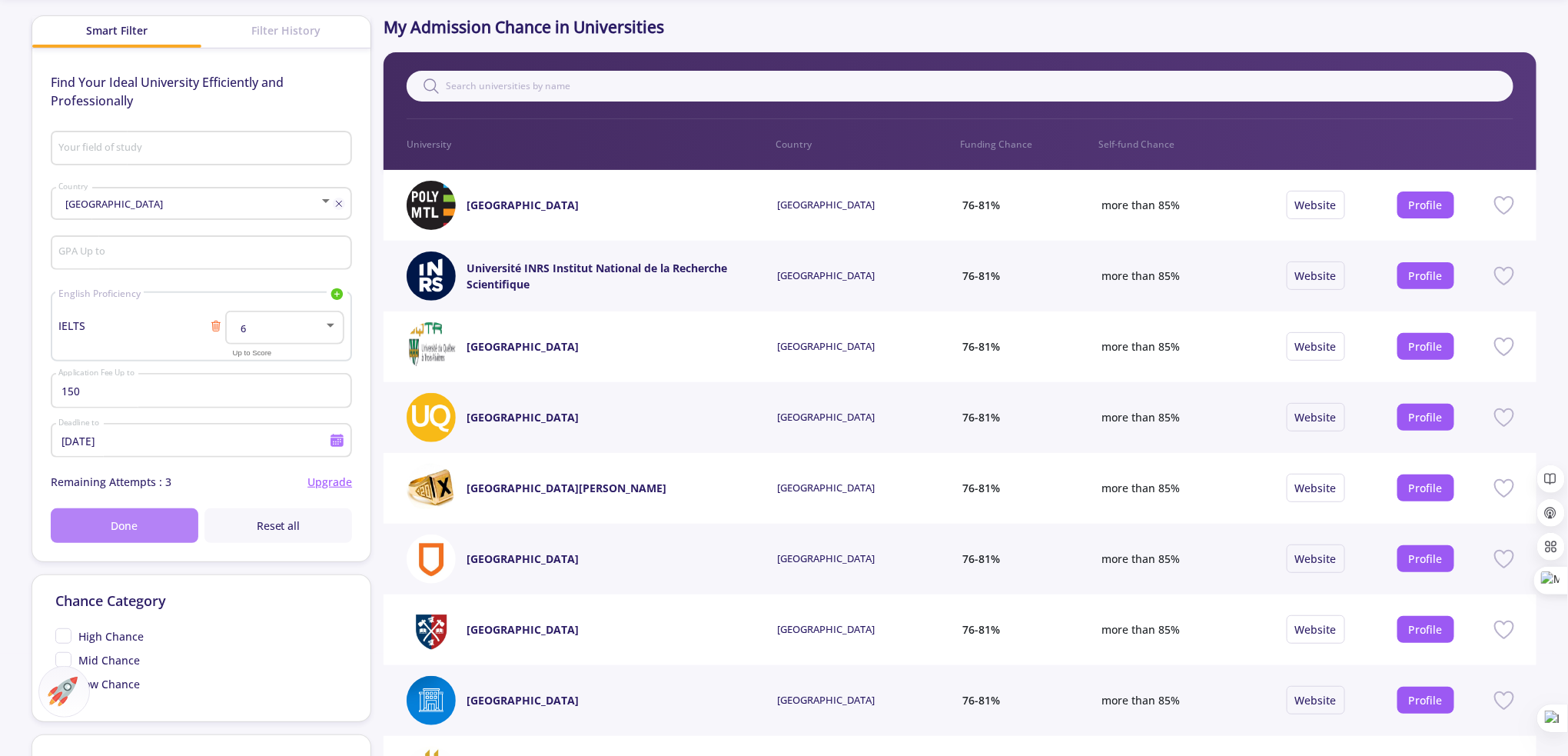
click at [133, 524] on span "Done" at bounding box center [124, 526] width 27 height 16
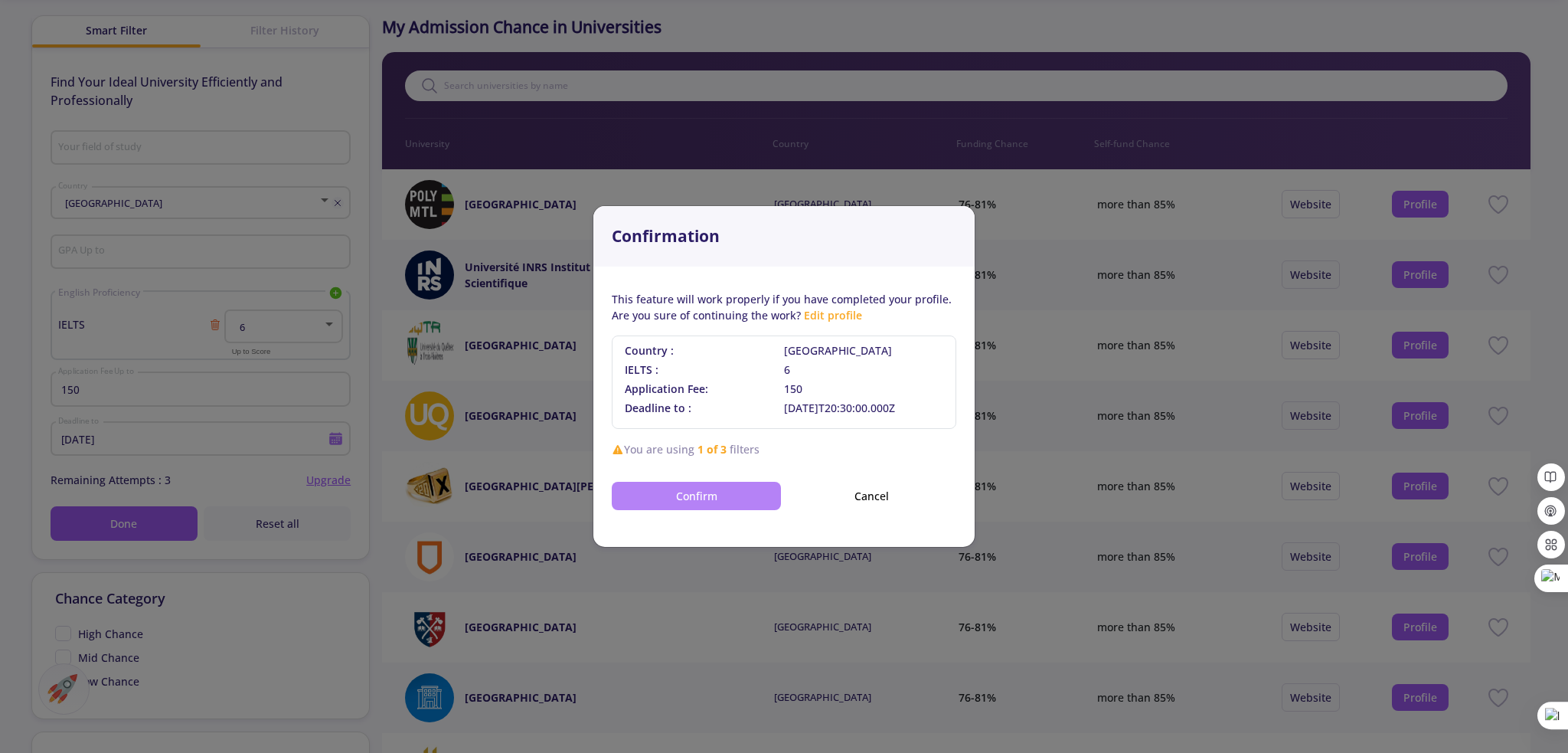
click at [724, 491] on button "Confirm" at bounding box center [696, 495] width 169 height 28
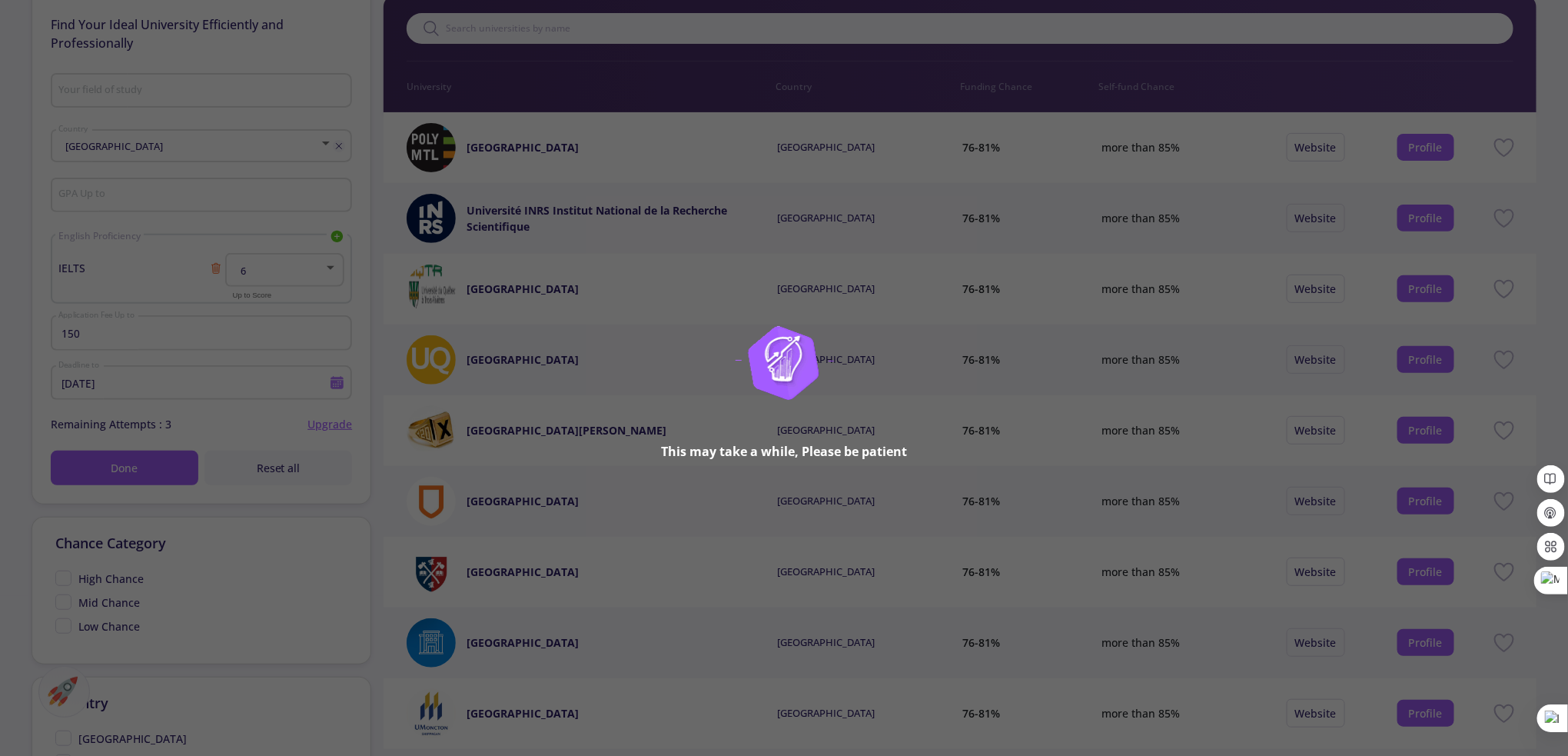
scroll to position [205, 0]
